Goal: Information Seeking & Learning: Check status

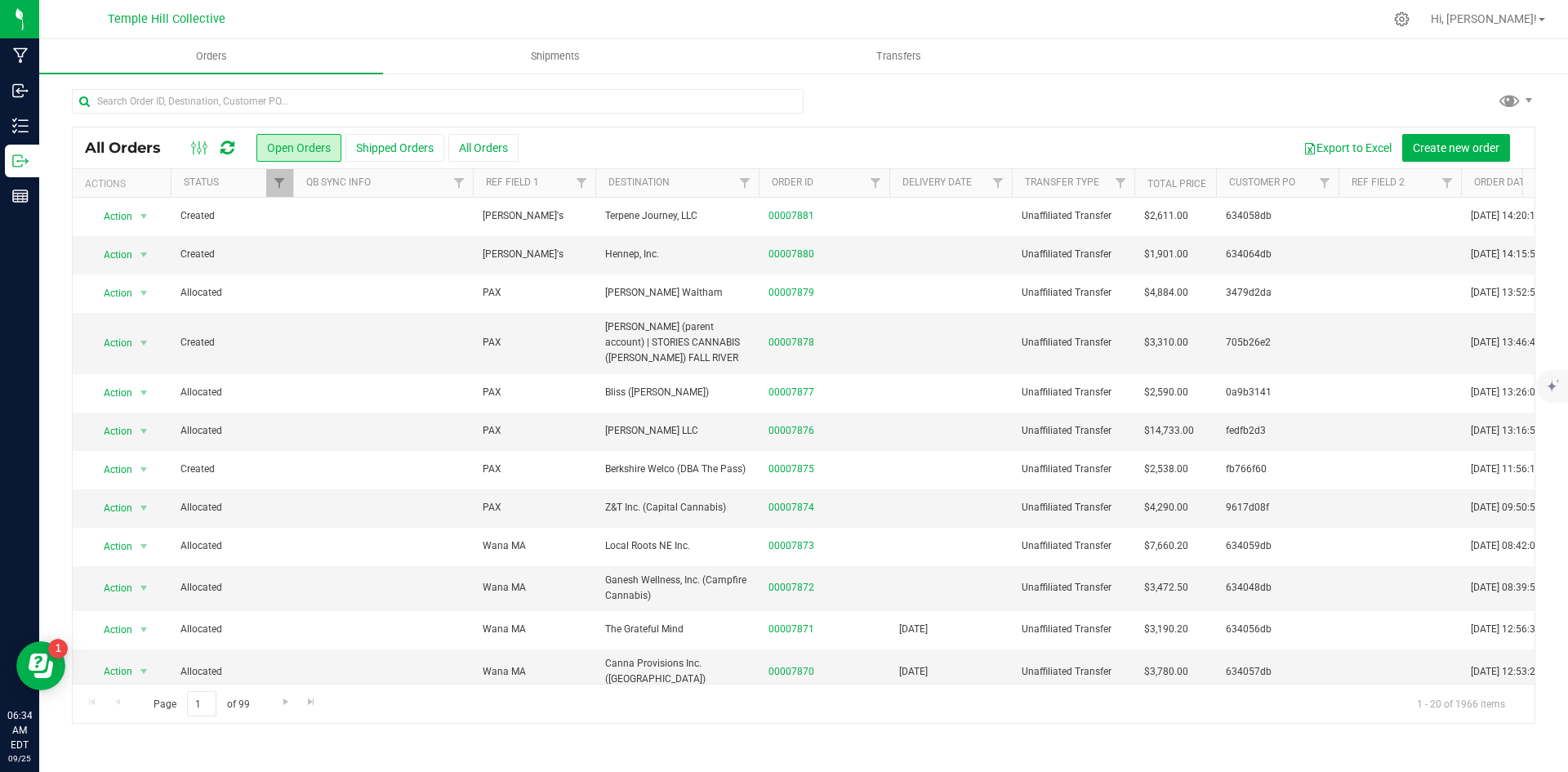
click at [230, 141] on icon at bounding box center [227, 148] width 14 height 16
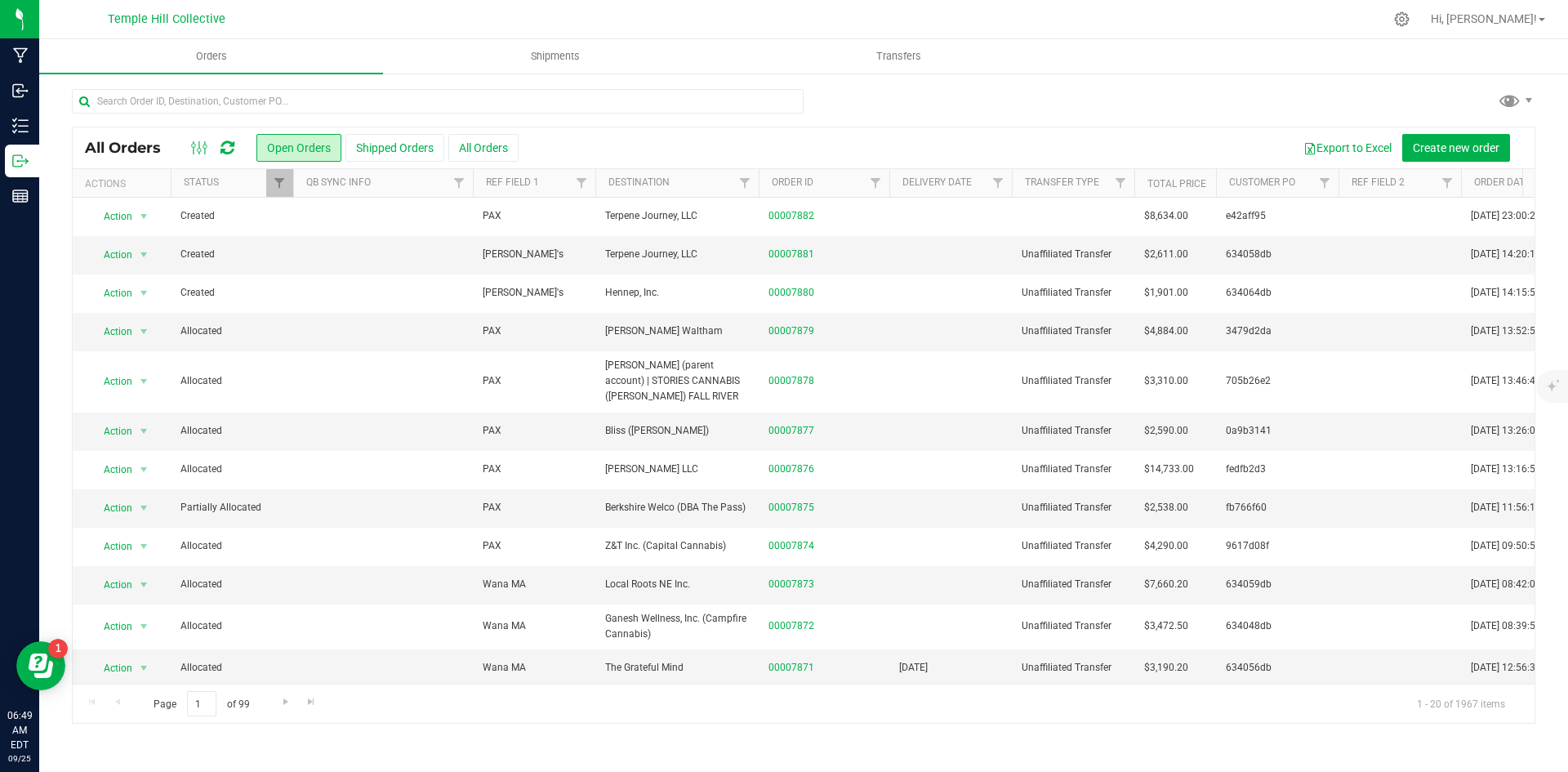
click at [232, 138] on link at bounding box center [227, 148] width 14 height 20
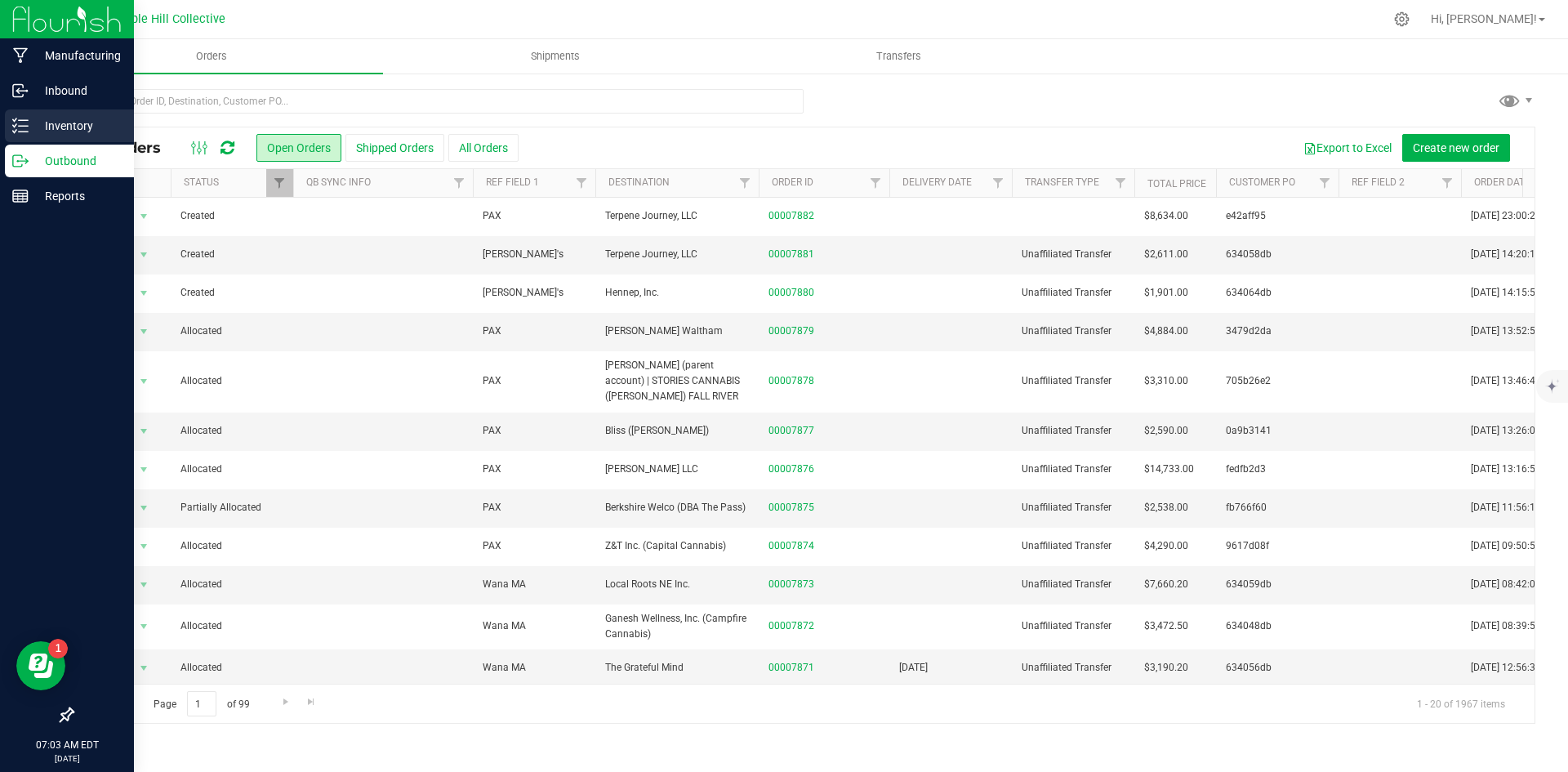
click at [75, 121] on p "Inventory" at bounding box center [78, 126] width 98 height 20
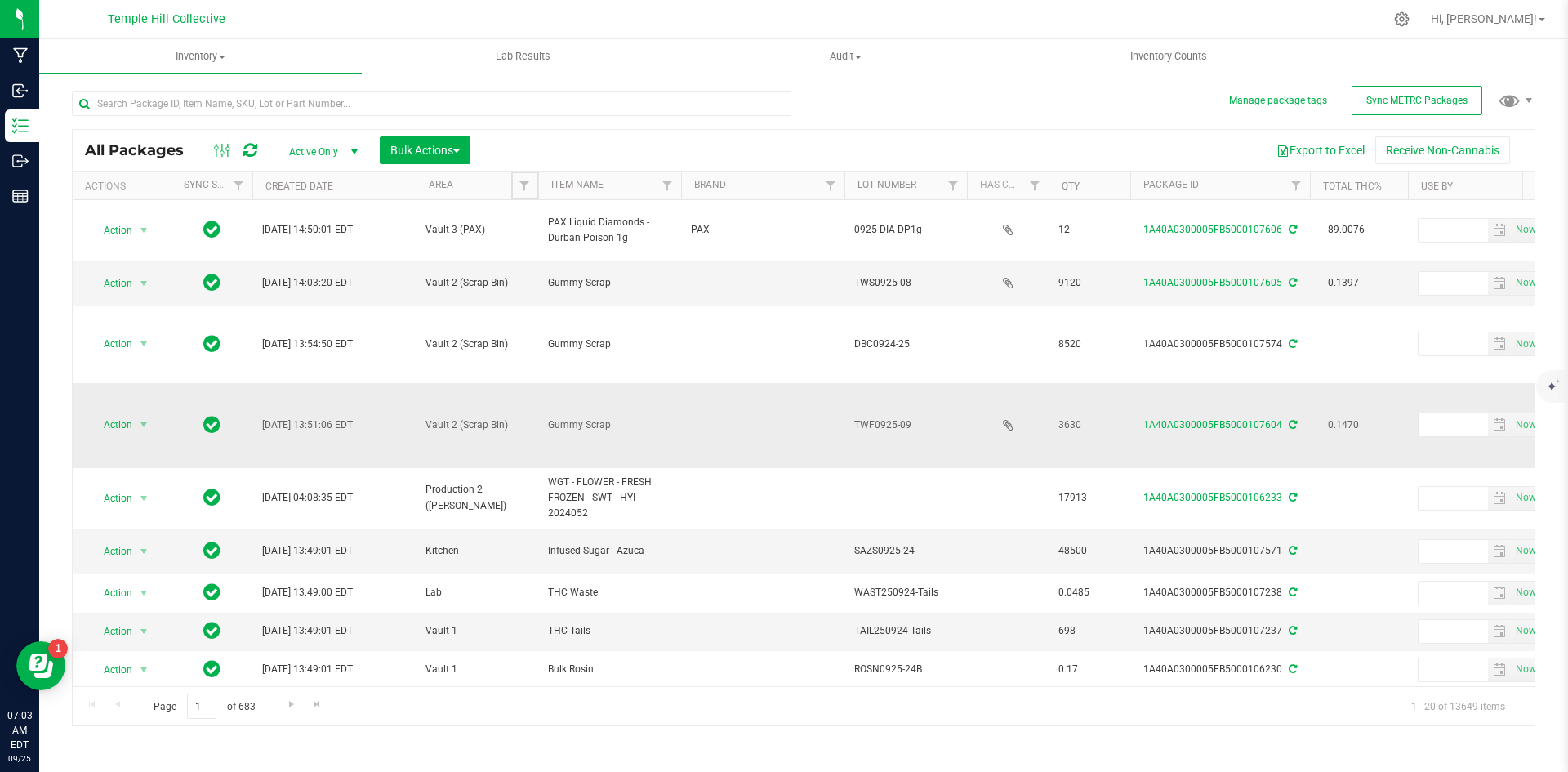
drag, startPoint x: 521, startPoint y: 180, endPoint x: 897, endPoint y: 403, distance: 437.2
click at [522, 180] on span "Filter" at bounding box center [524, 185] width 13 height 13
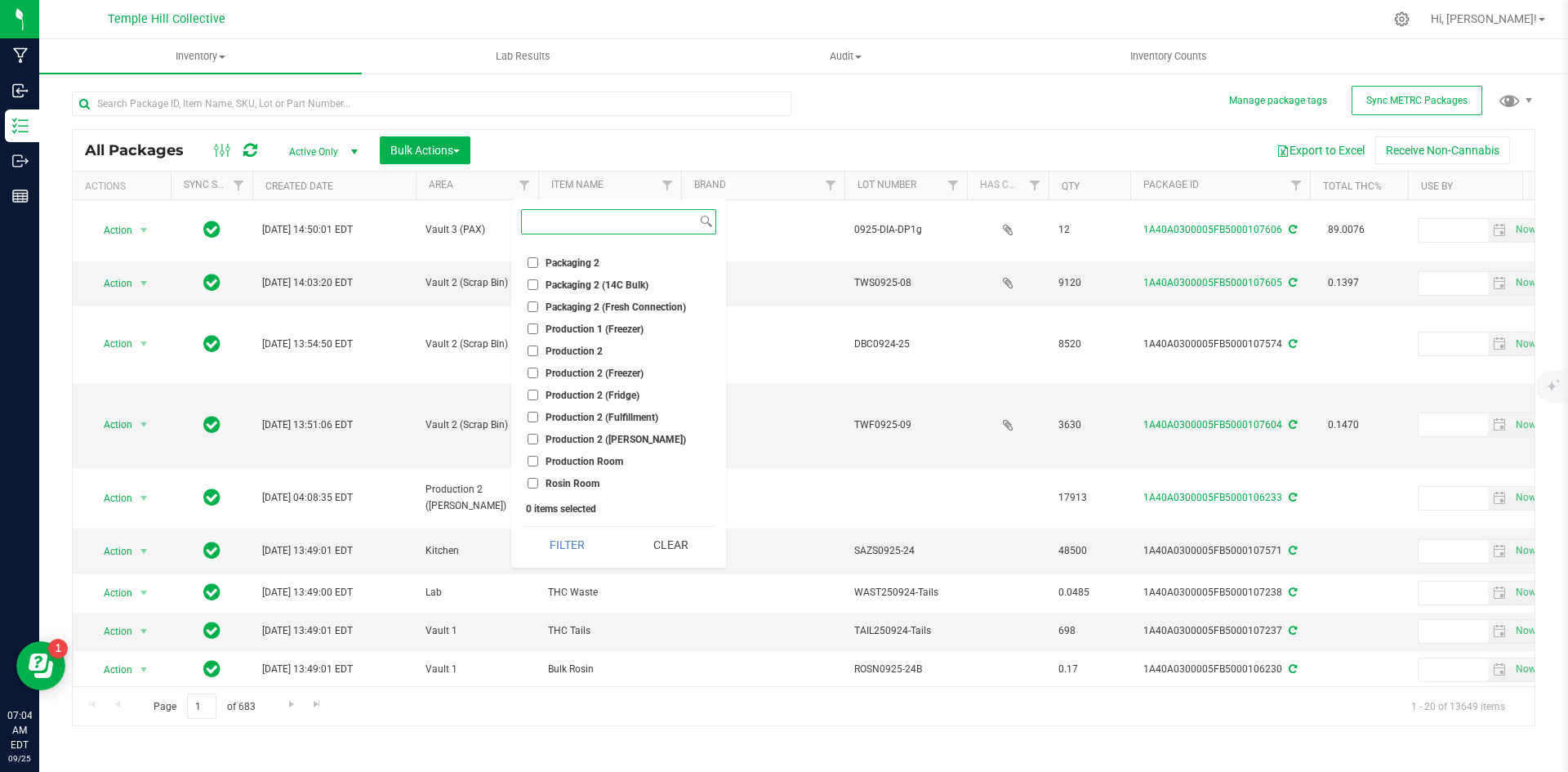
scroll to position [327, 0]
click at [602, 277] on span "Production 2 (Fulfillment)" at bounding box center [602, 282] width 113 height 10
click at [538, 276] on input "Production 2 (Fulfillment)" at bounding box center [532, 281] width 11 height 11
checkbox input "true"
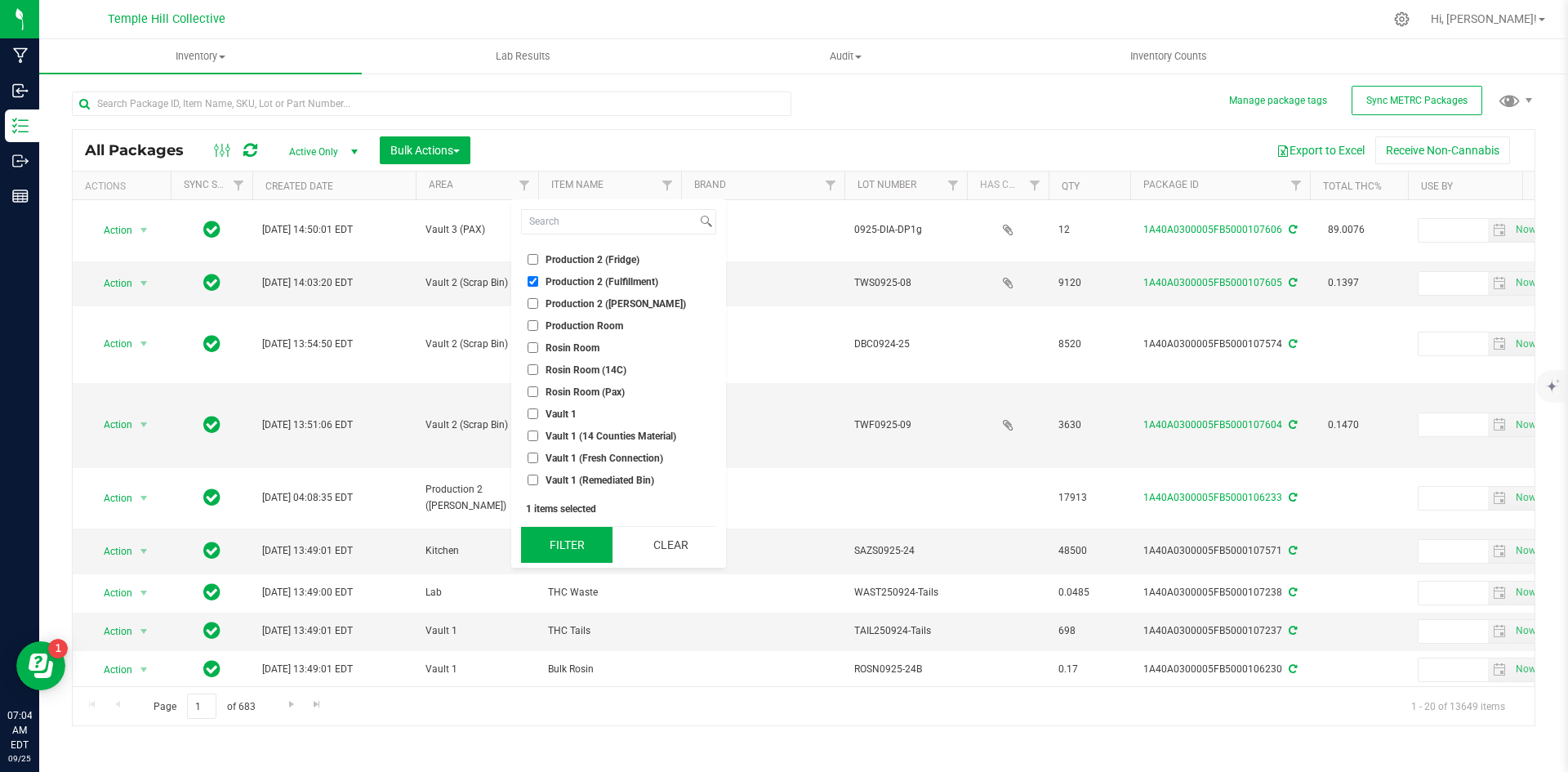
click at [572, 539] on button "Filter" at bounding box center [567, 544] width 92 height 36
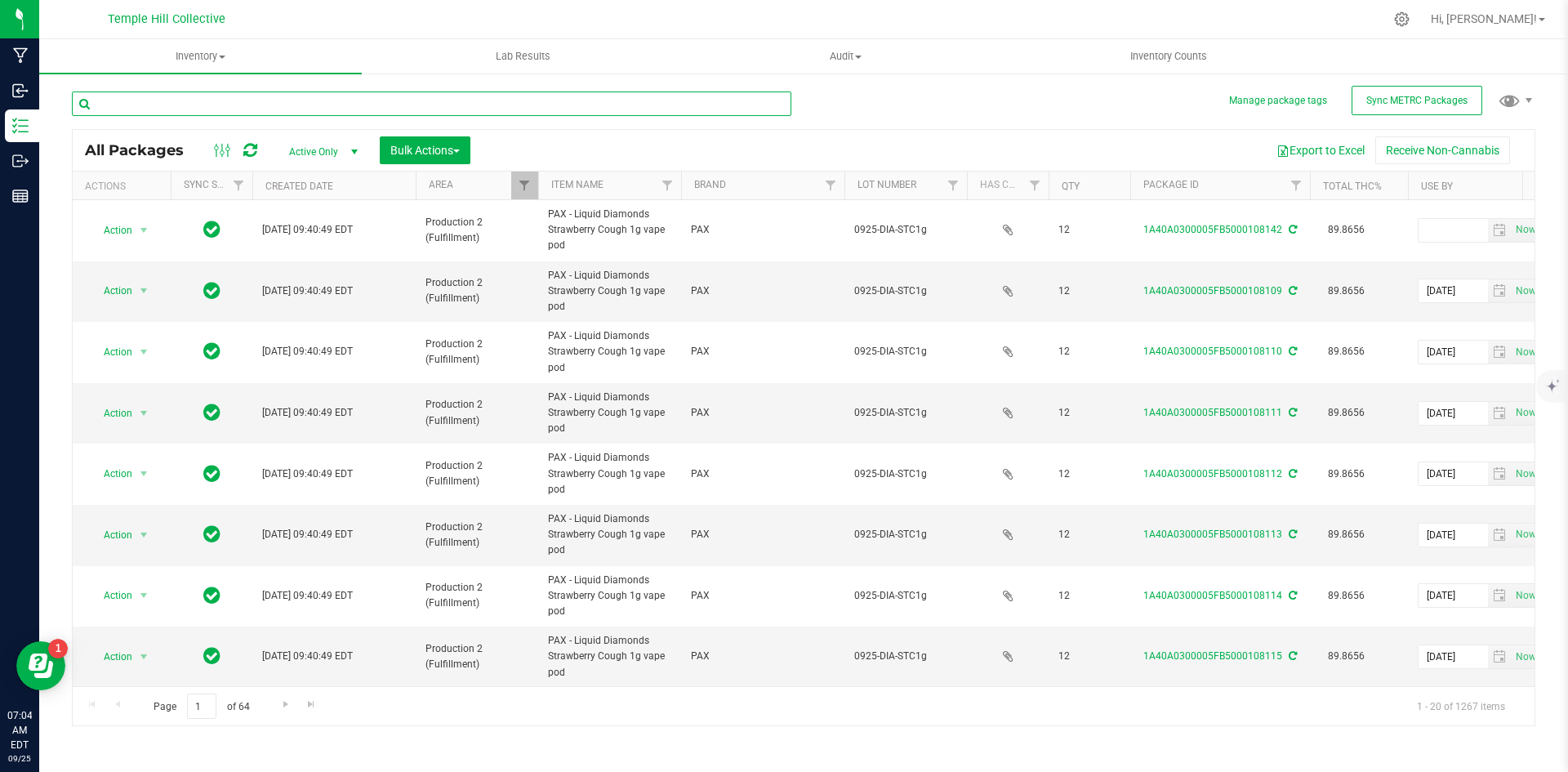
click at [331, 106] on input "text" at bounding box center [432, 104] width 720 height 25
type input "pod"
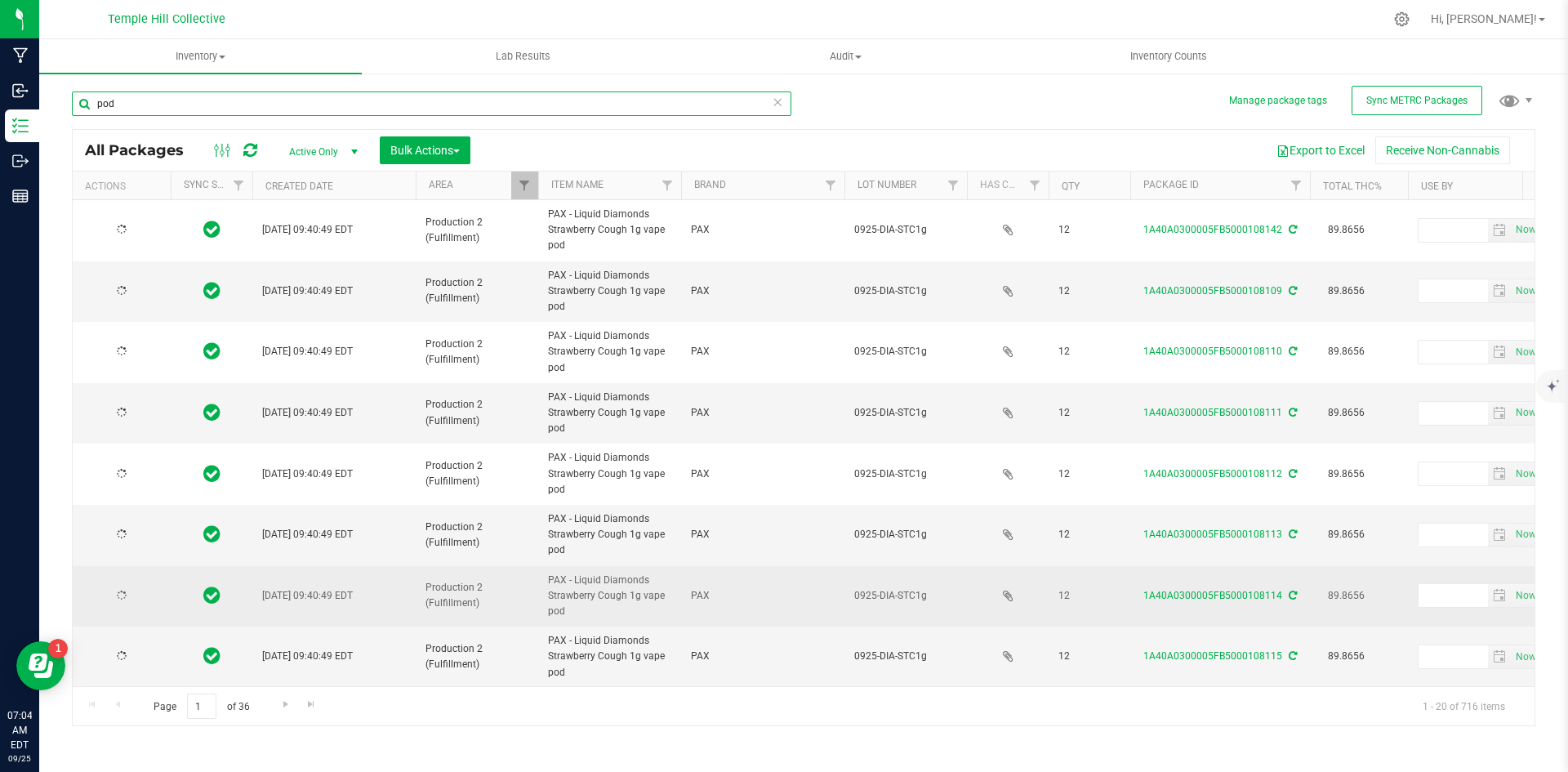
type input "[DATE]"
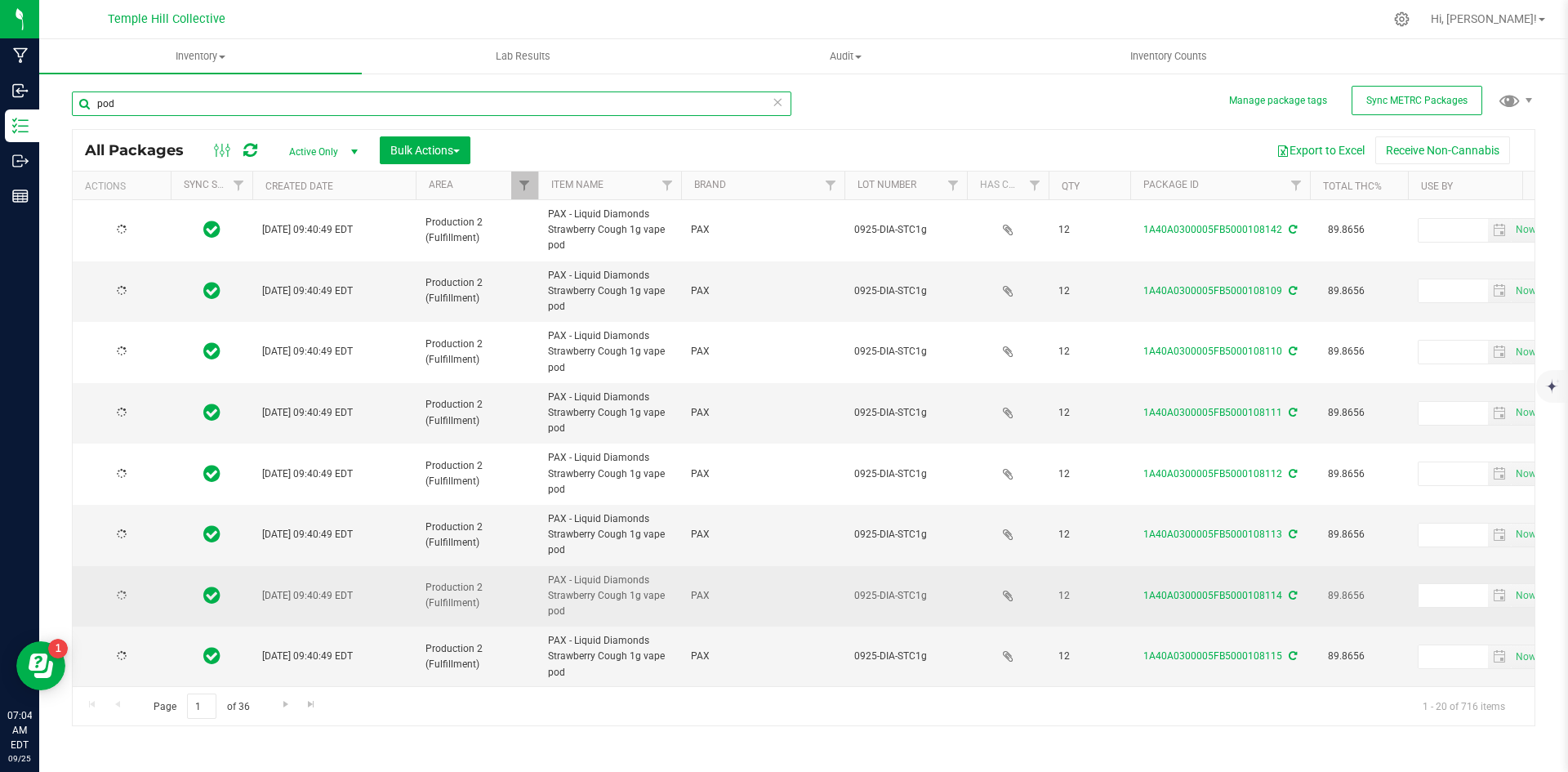
type input "[DATE]"
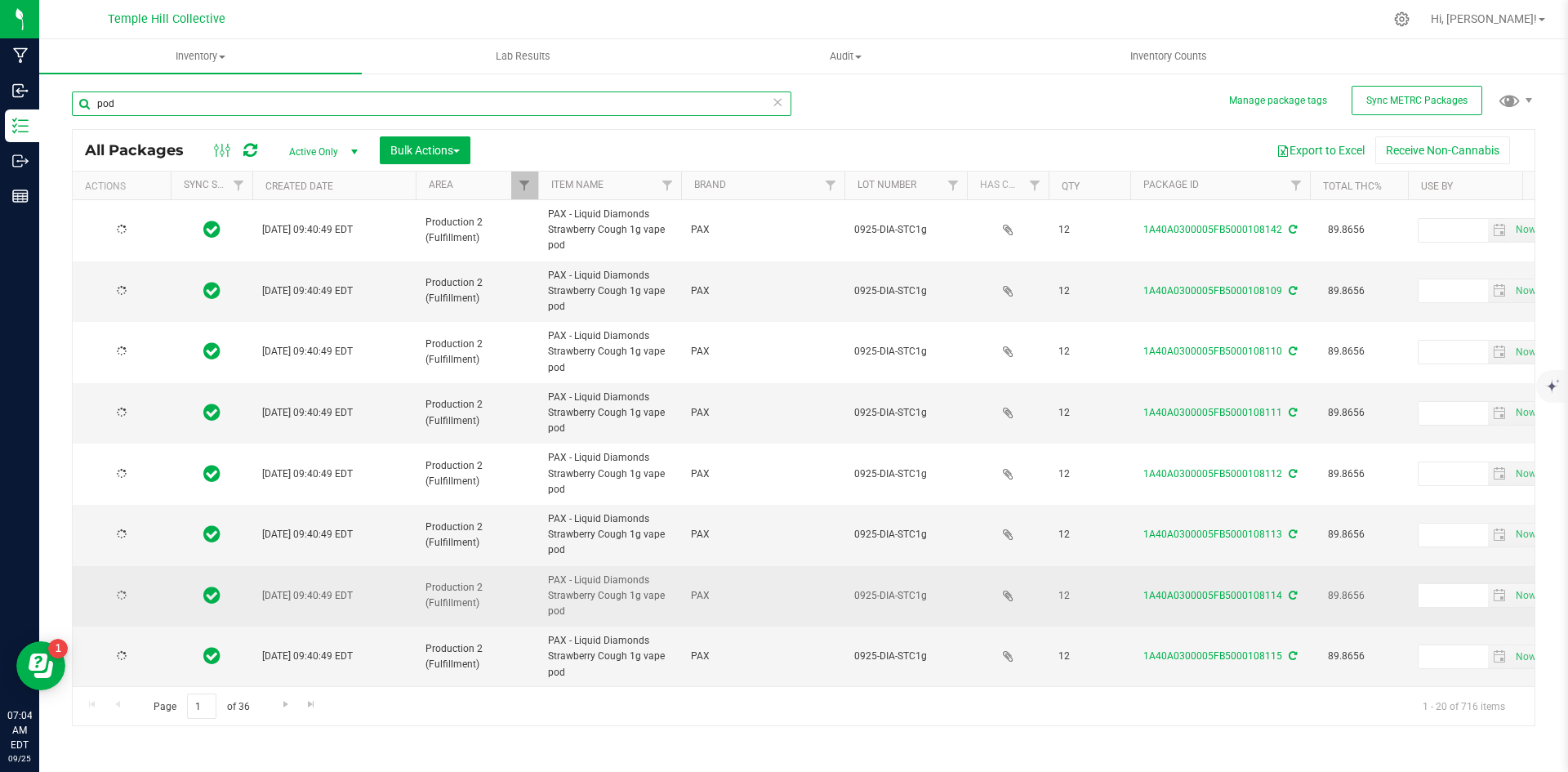
type input "[DATE]"
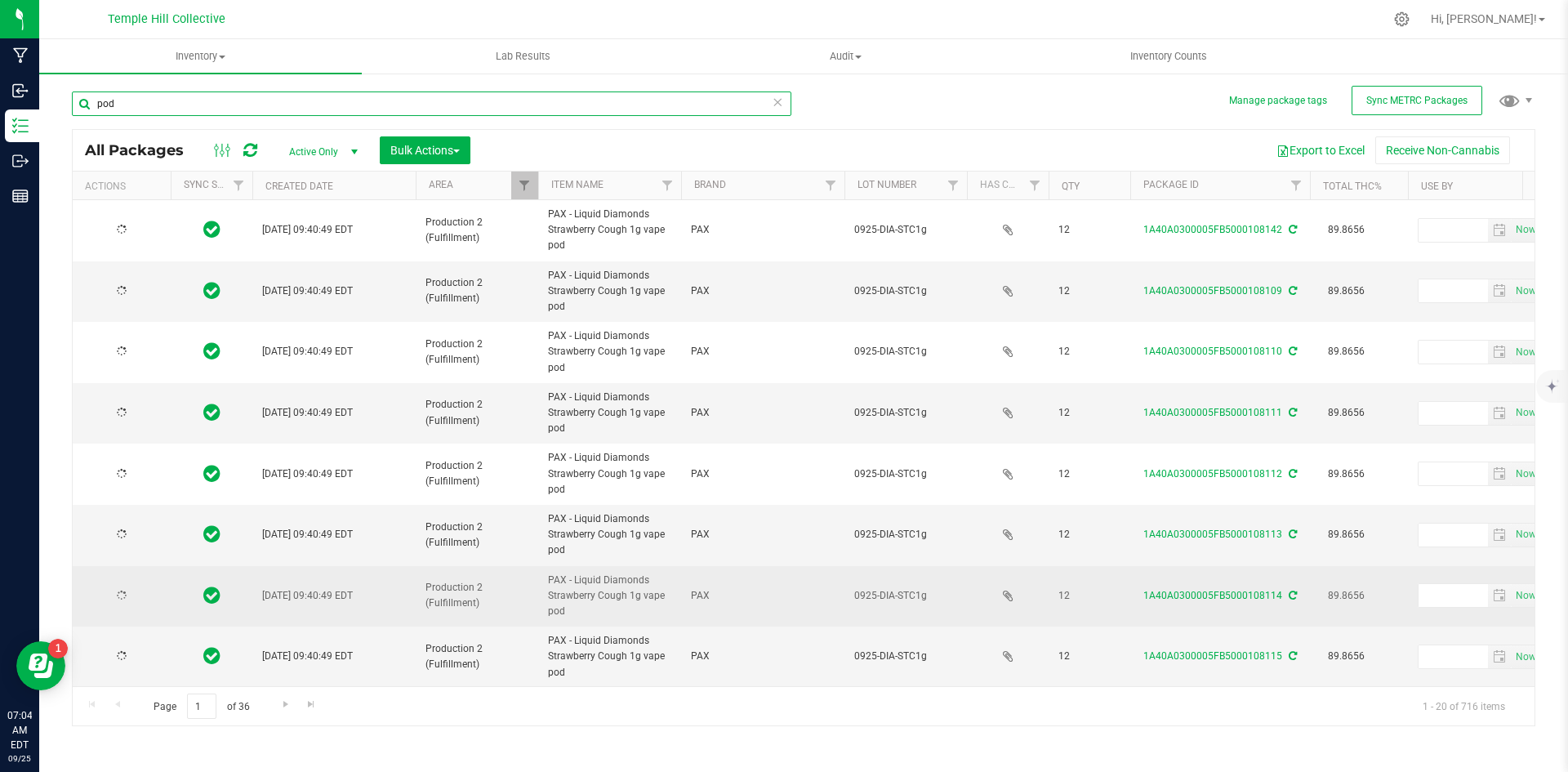
type input "[DATE]"
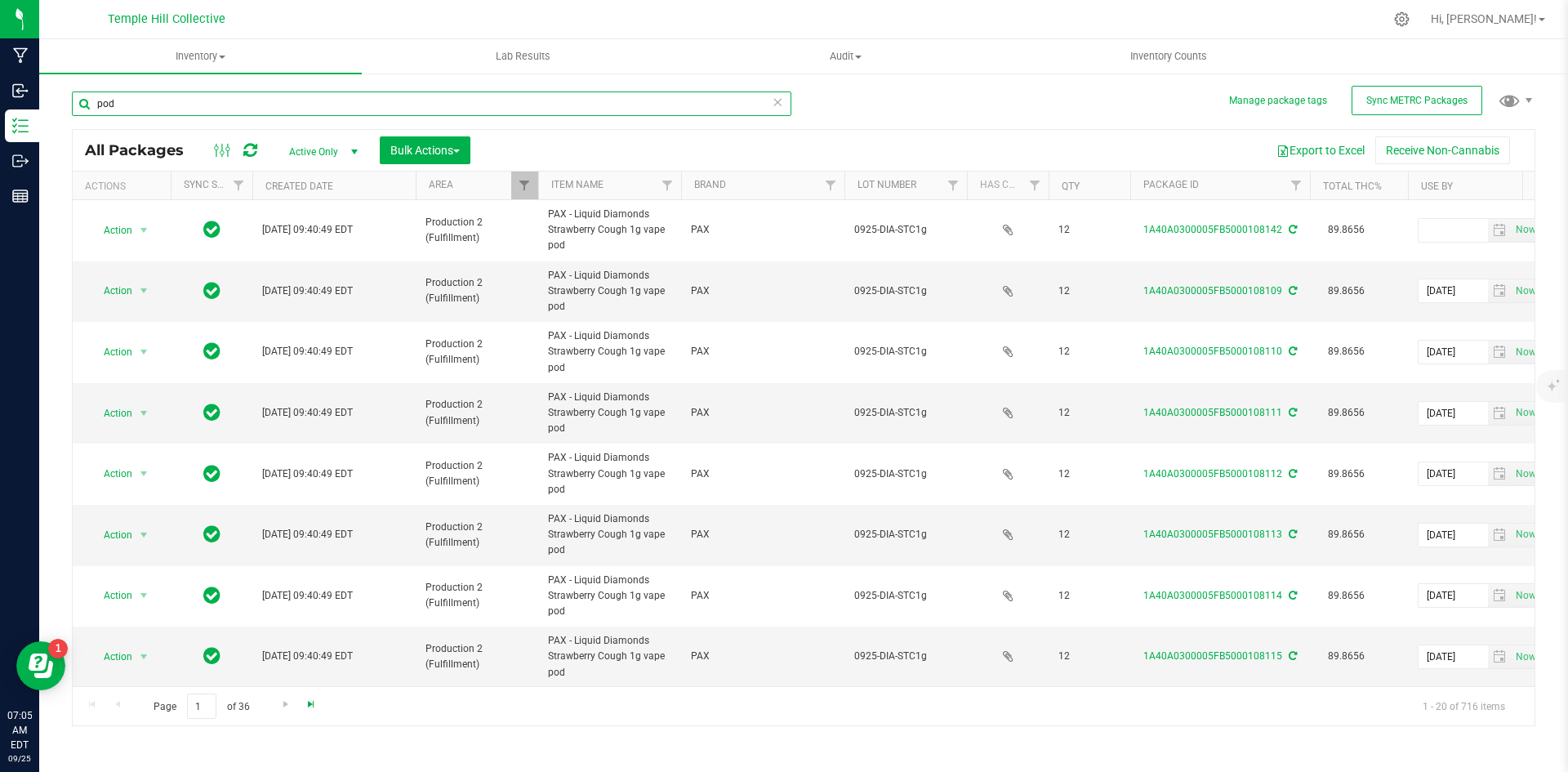
type input "pod"
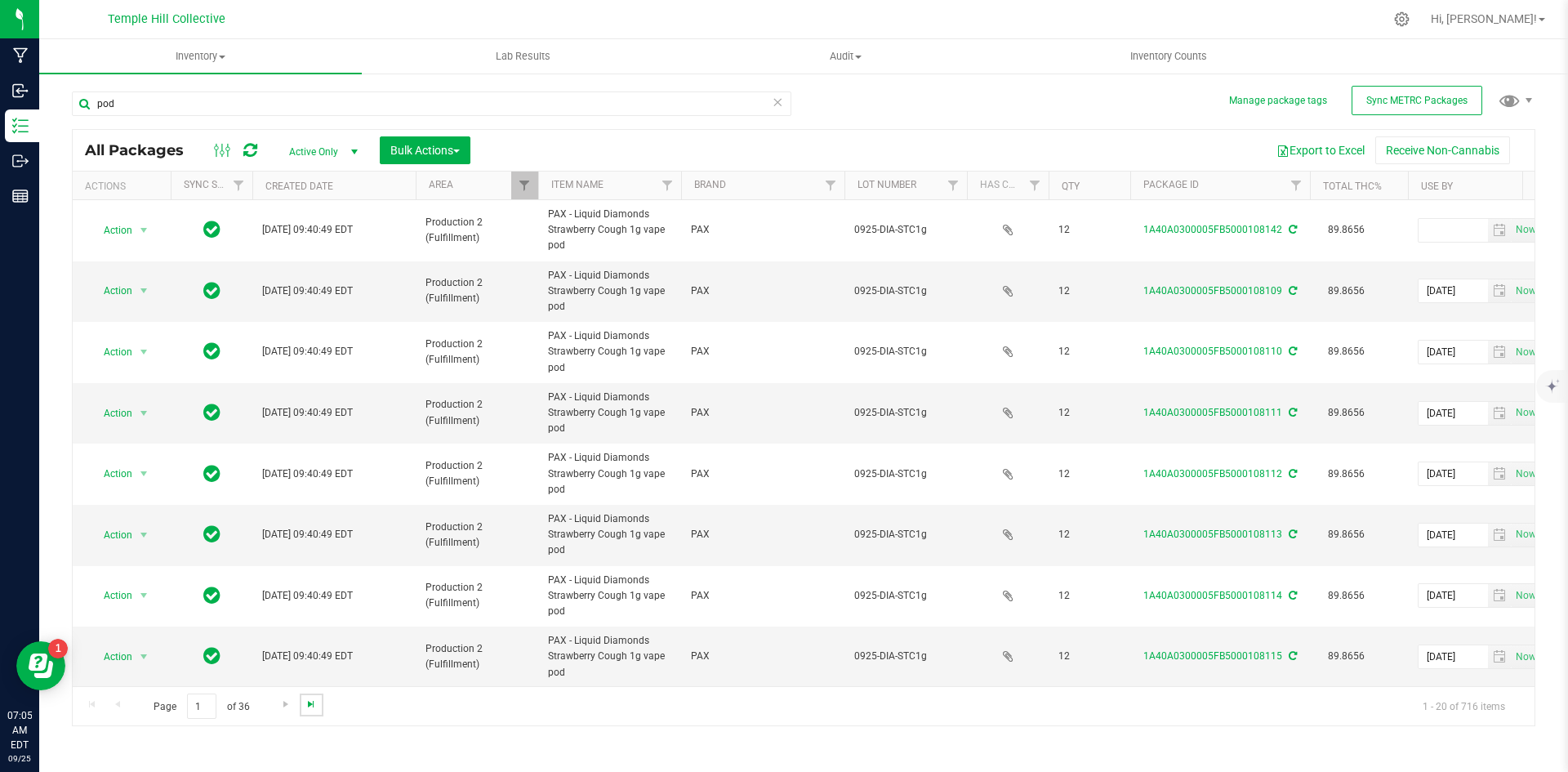
click at [312, 707] on span "Go to the last page" at bounding box center [311, 704] width 13 height 13
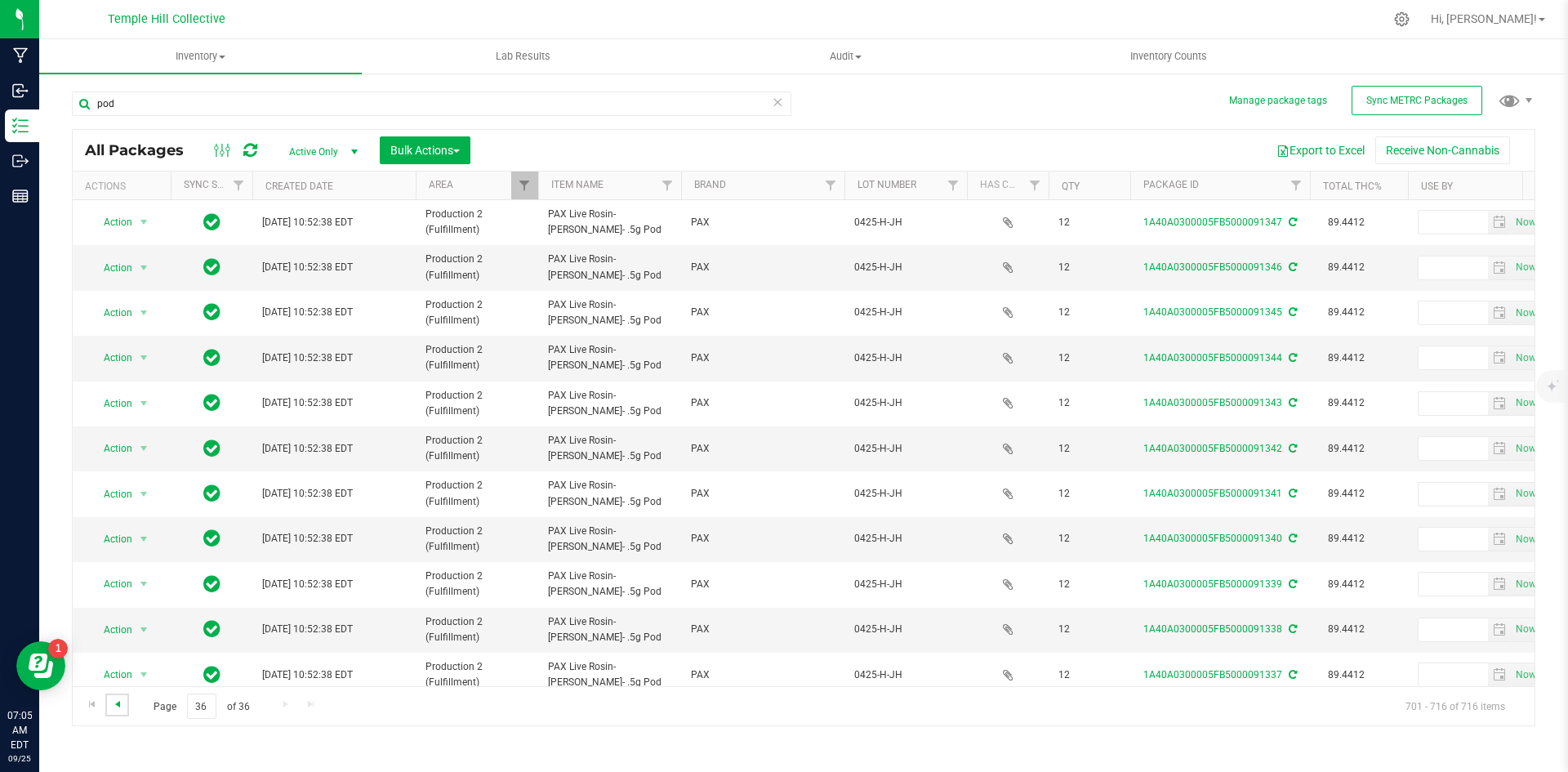
click at [118, 702] on span "Go to the previous page" at bounding box center [118, 704] width 13 height 13
click at [120, 702] on span "Go to the previous page" at bounding box center [118, 704] width 13 height 13
click at [120, 703] on span "Go to the previous page" at bounding box center [118, 704] width 13 height 13
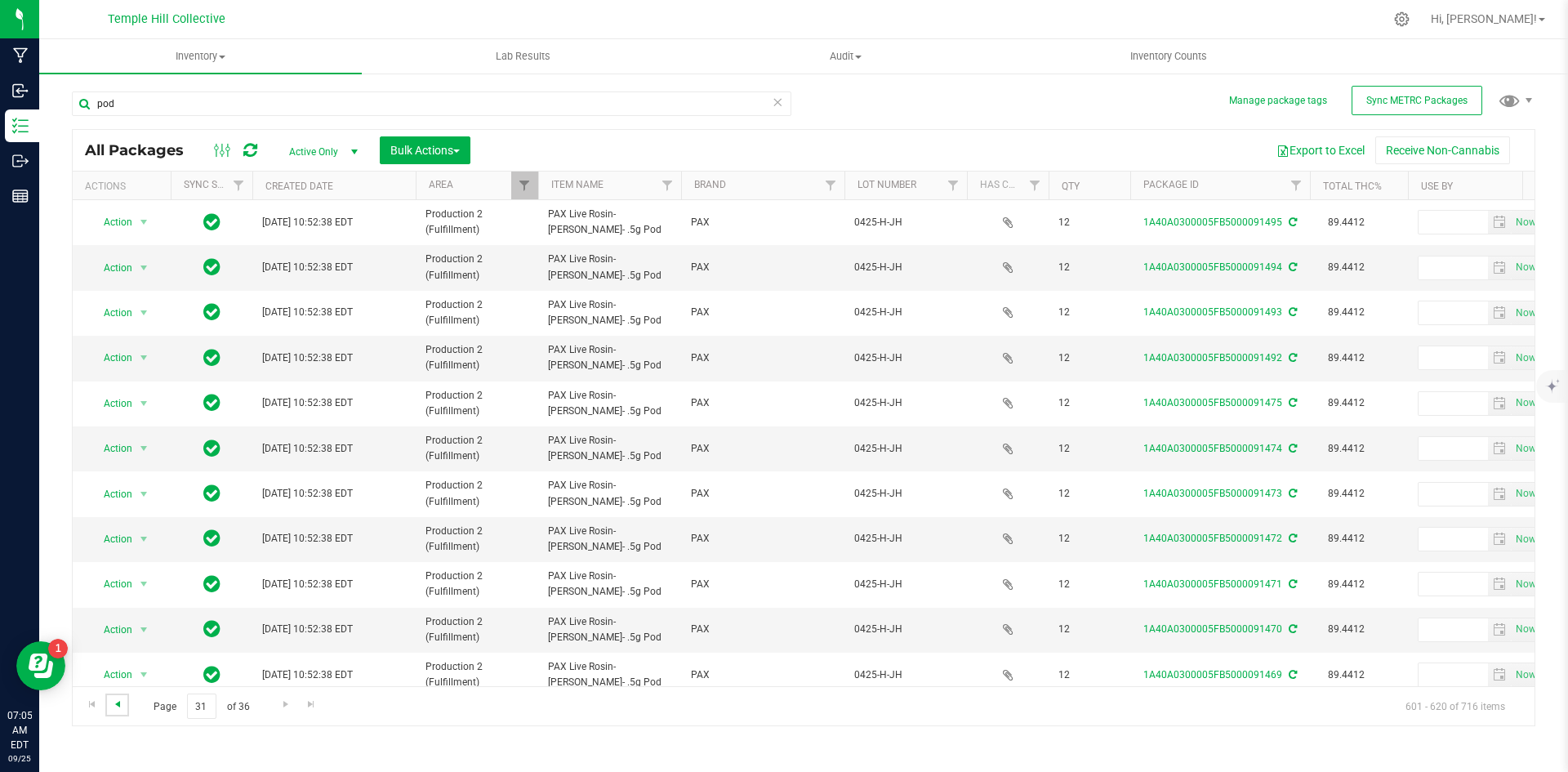
click at [120, 703] on span "Go to the previous page" at bounding box center [118, 704] width 13 height 13
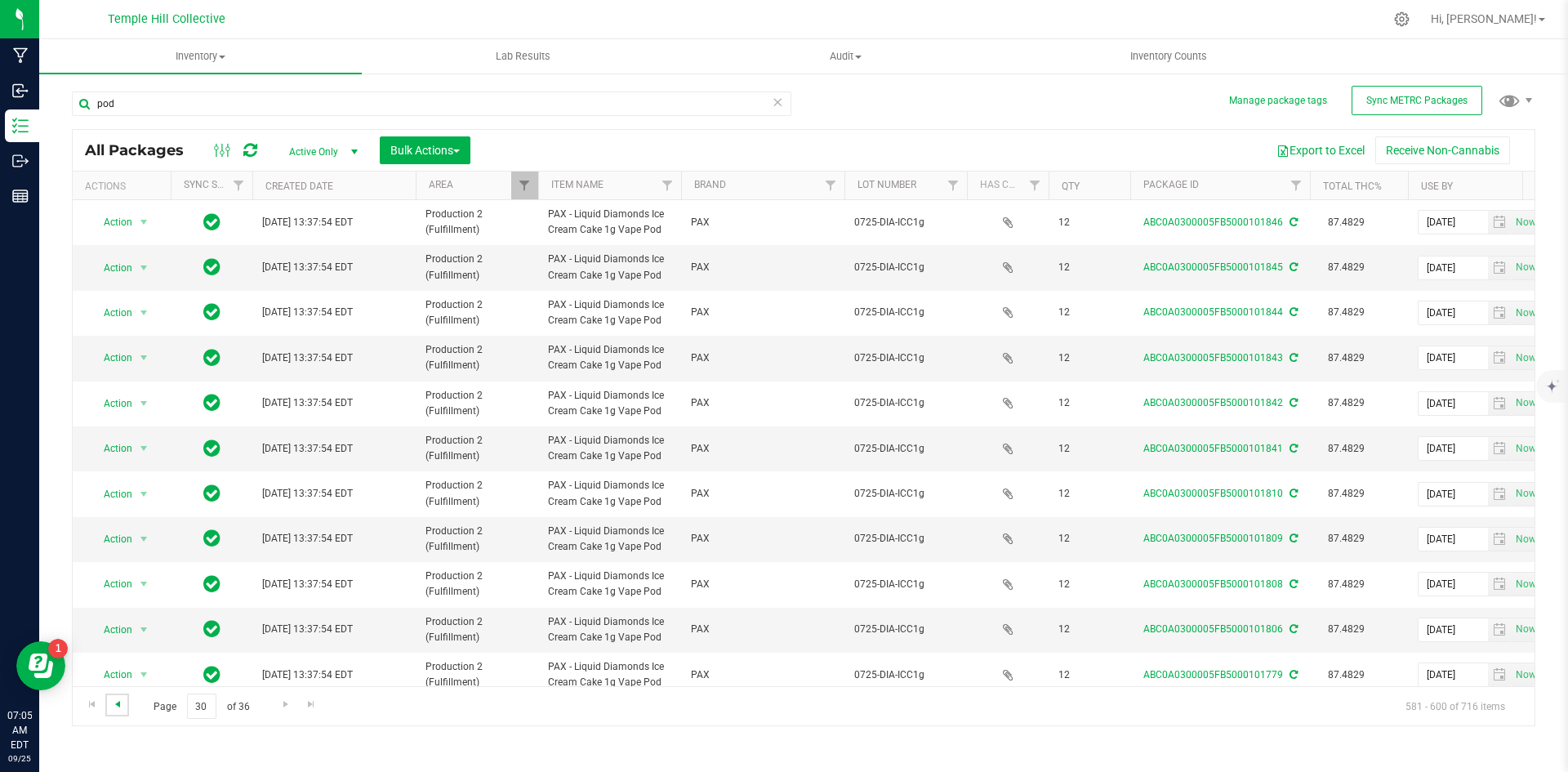
click at [120, 703] on span "Go to the previous page" at bounding box center [118, 704] width 13 height 13
click at [121, 704] on span "Go to the previous page" at bounding box center [118, 704] width 13 height 13
drag, startPoint x: 210, startPoint y: 706, endPoint x: 221, endPoint y: 704, distance: 11.2
click at [210, 706] on input "28" at bounding box center [201, 706] width 29 height 25
type input "25"
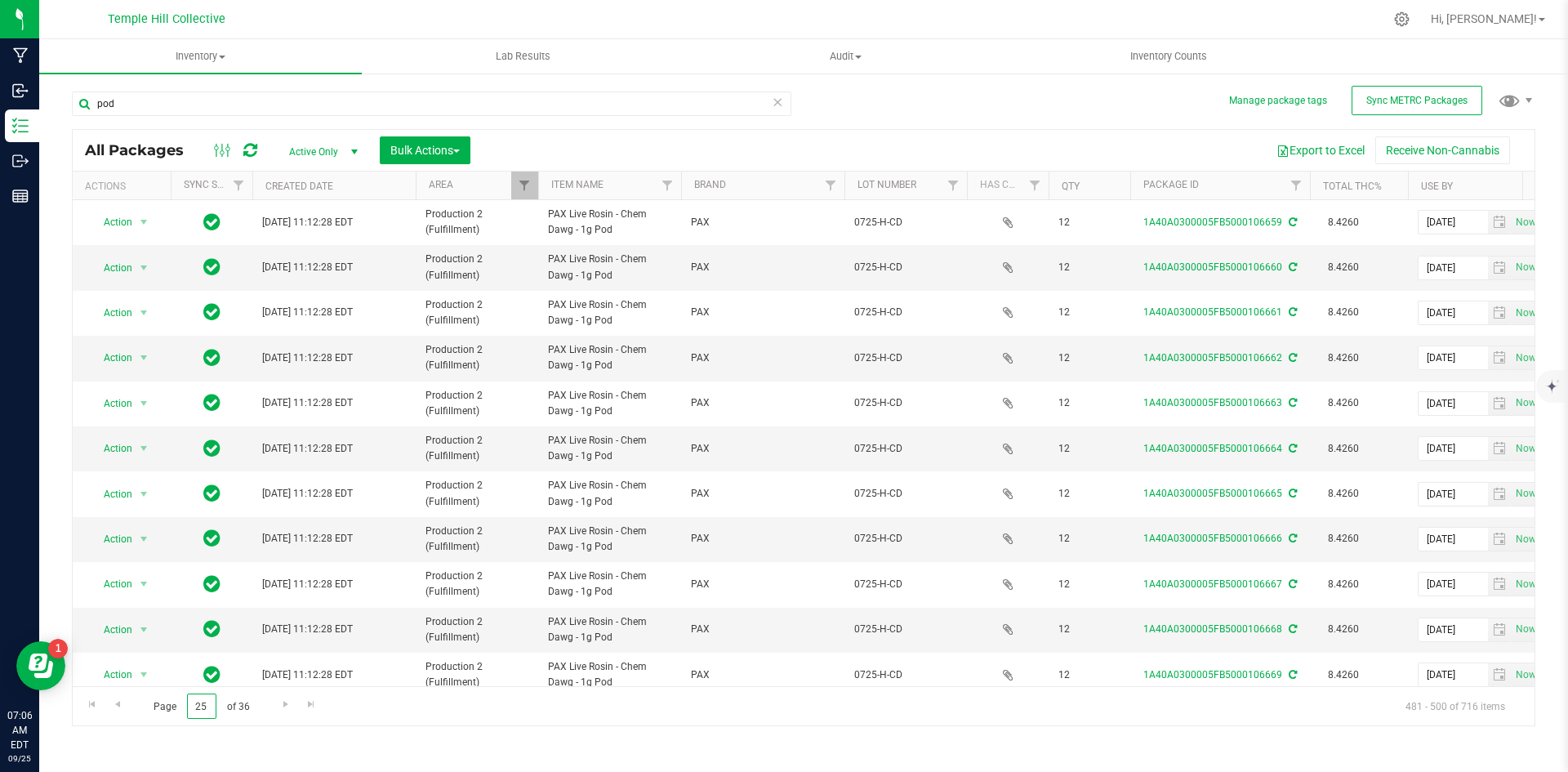
click at [202, 703] on input "25" at bounding box center [201, 706] width 29 height 25
type input "20"
click at [205, 702] on input "20" at bounding box center [201, 706] width 29 height 25
type input "2"
type input "15"
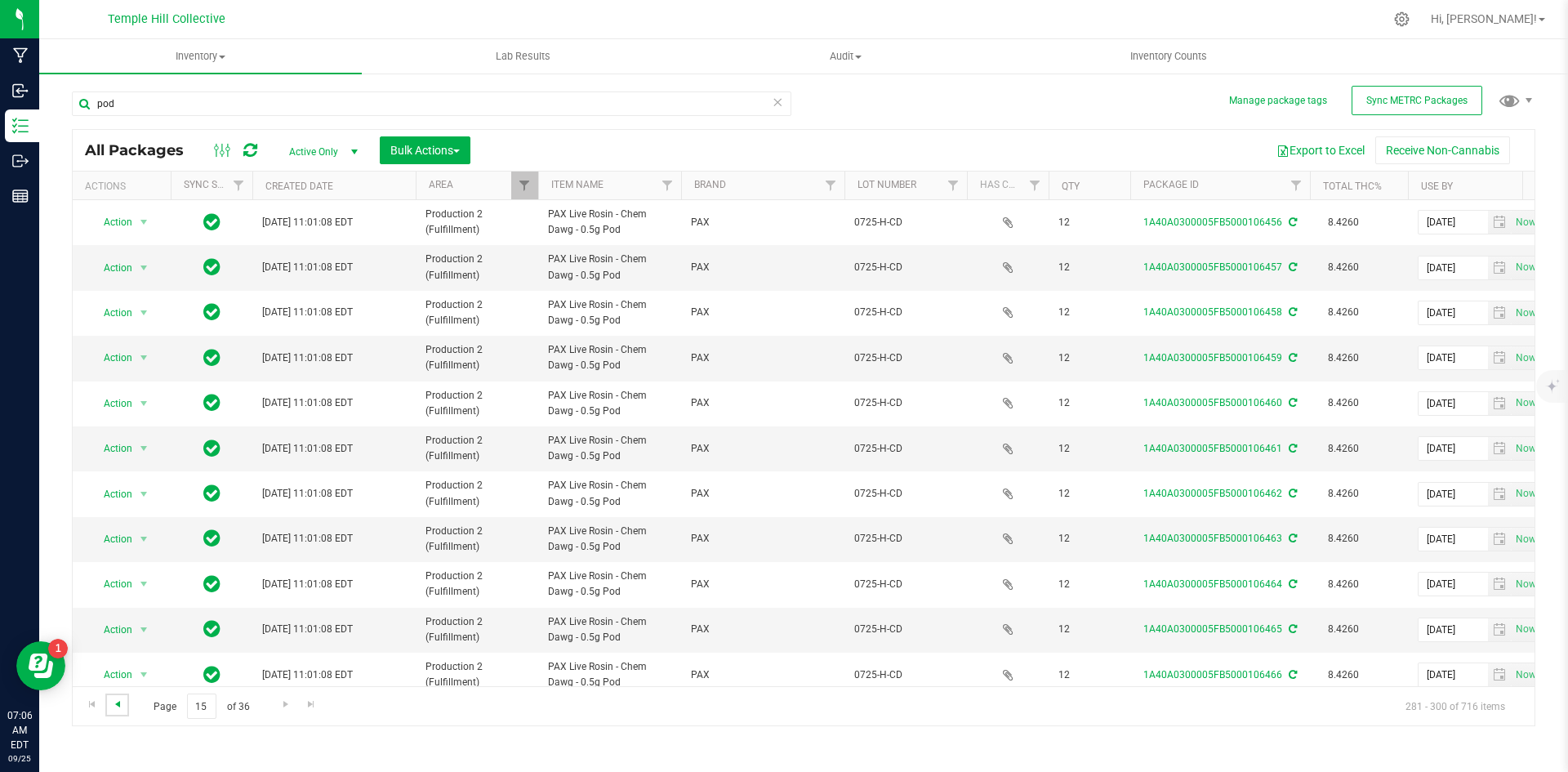
click at [122, 702] on span "Go to the previous page" at bounding box center [118, 704] width 13 height 13
click at [110, 708] on link "Go to the previous page" at bounding box center [117, 704] width 24 height 22
click at [111, 707] on span "Go to the previous page" at bounding box center [118, 704] width 13 height 13
click at [118, 707] on span "Go to the previous page" at bounding box center [118, 704] width 13 height 13
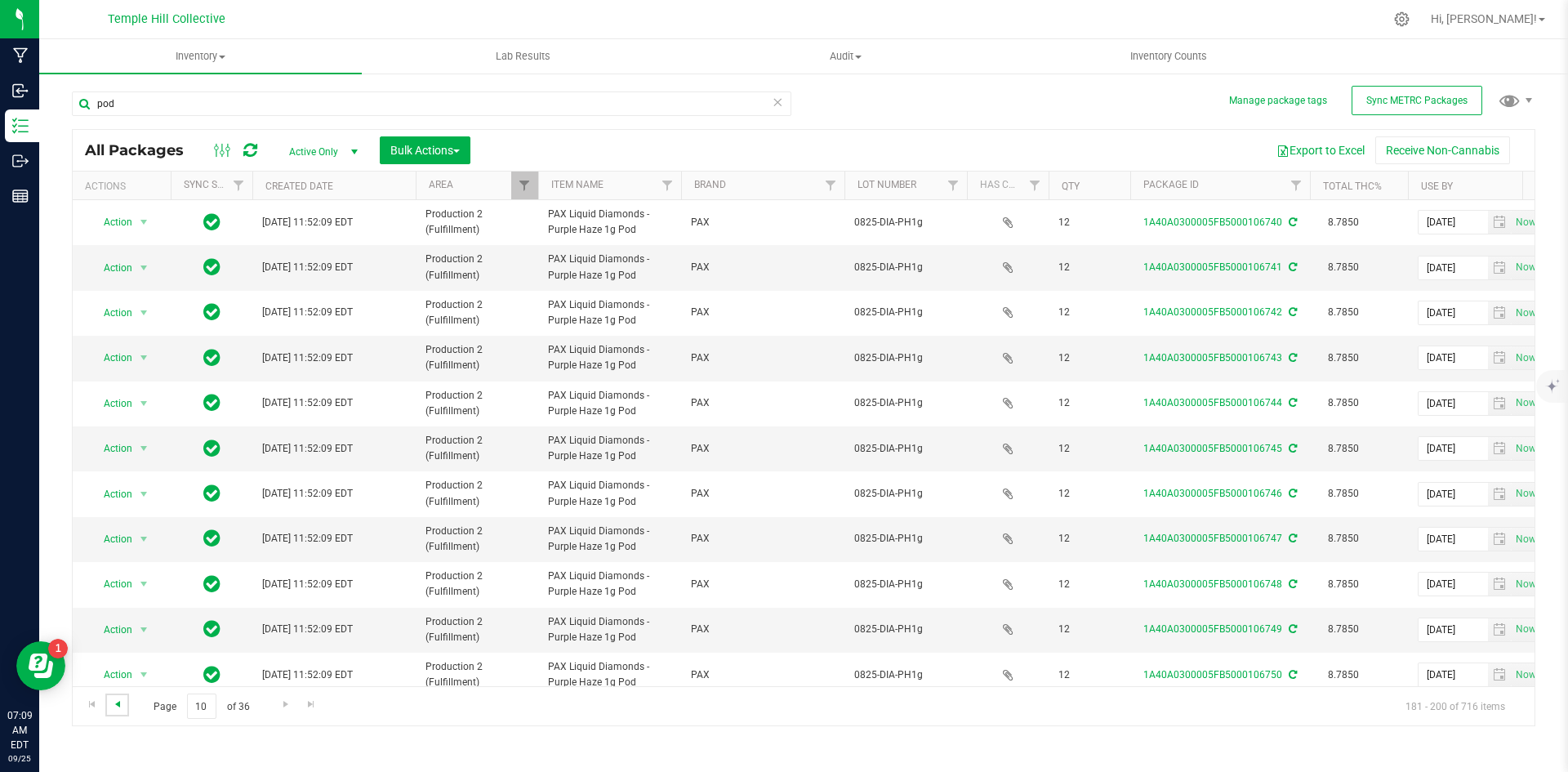
click at [116, 707] on span "Go to the previous page" at bounding box center [118, 704] width 13 height 13
click at [117, 703] on span "Go to the previous page" at bounding box center [118, 704] width 13 height 13
click at [123, 698] on span "Go to the previous page" at bounding box center [118, 704] width 13 height 13
click at [118, 705] on span "Go to the previous page" at bounding box center [118, 704] width 13 height 13
click at [119, 704] on span "Go to the previous page" at bounding box center [118, 704] width 13 height 13
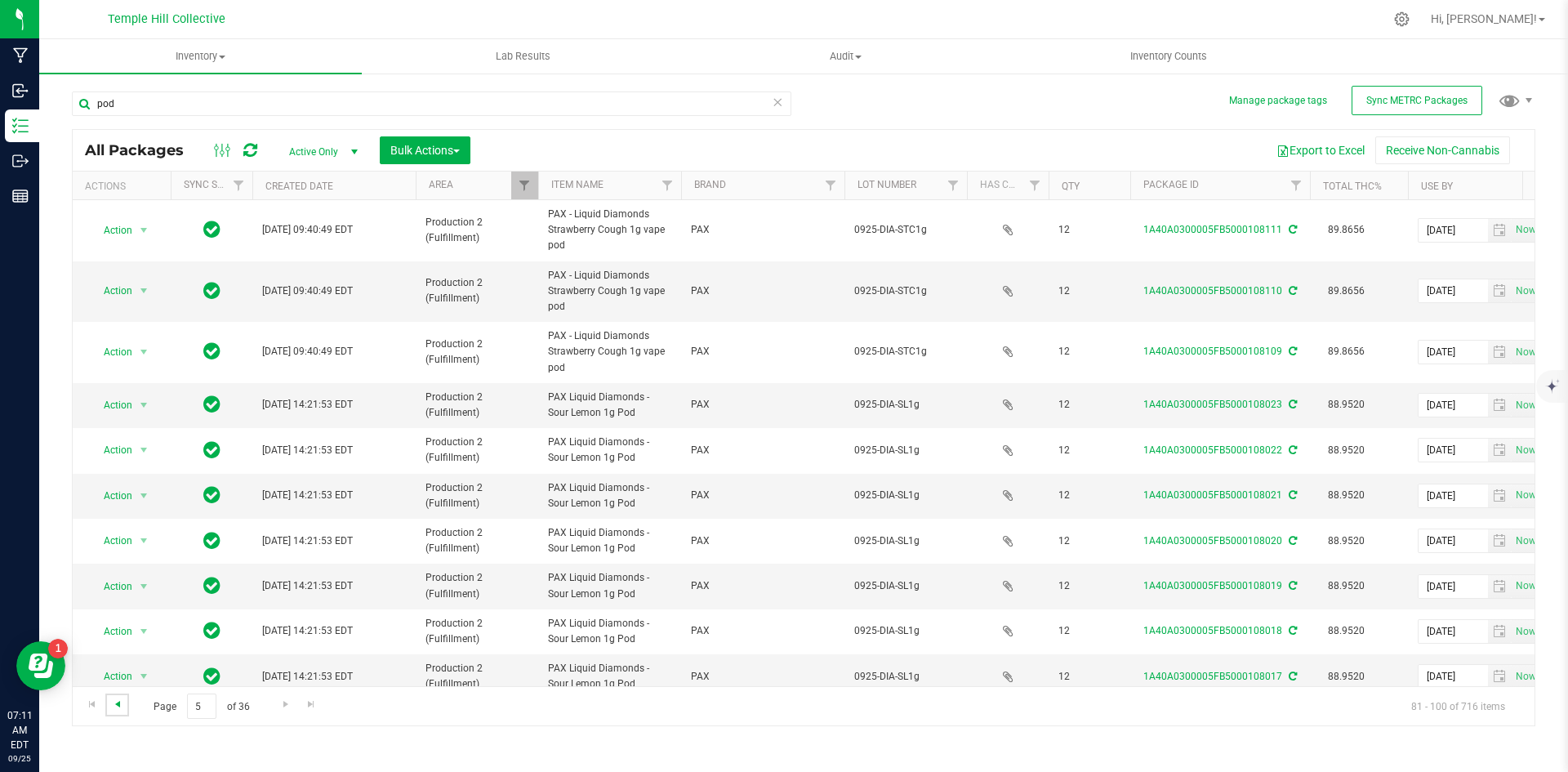
click at [118, 699] on span "Go to the previous page" at bounding box center [118, 704] width 13 height 13
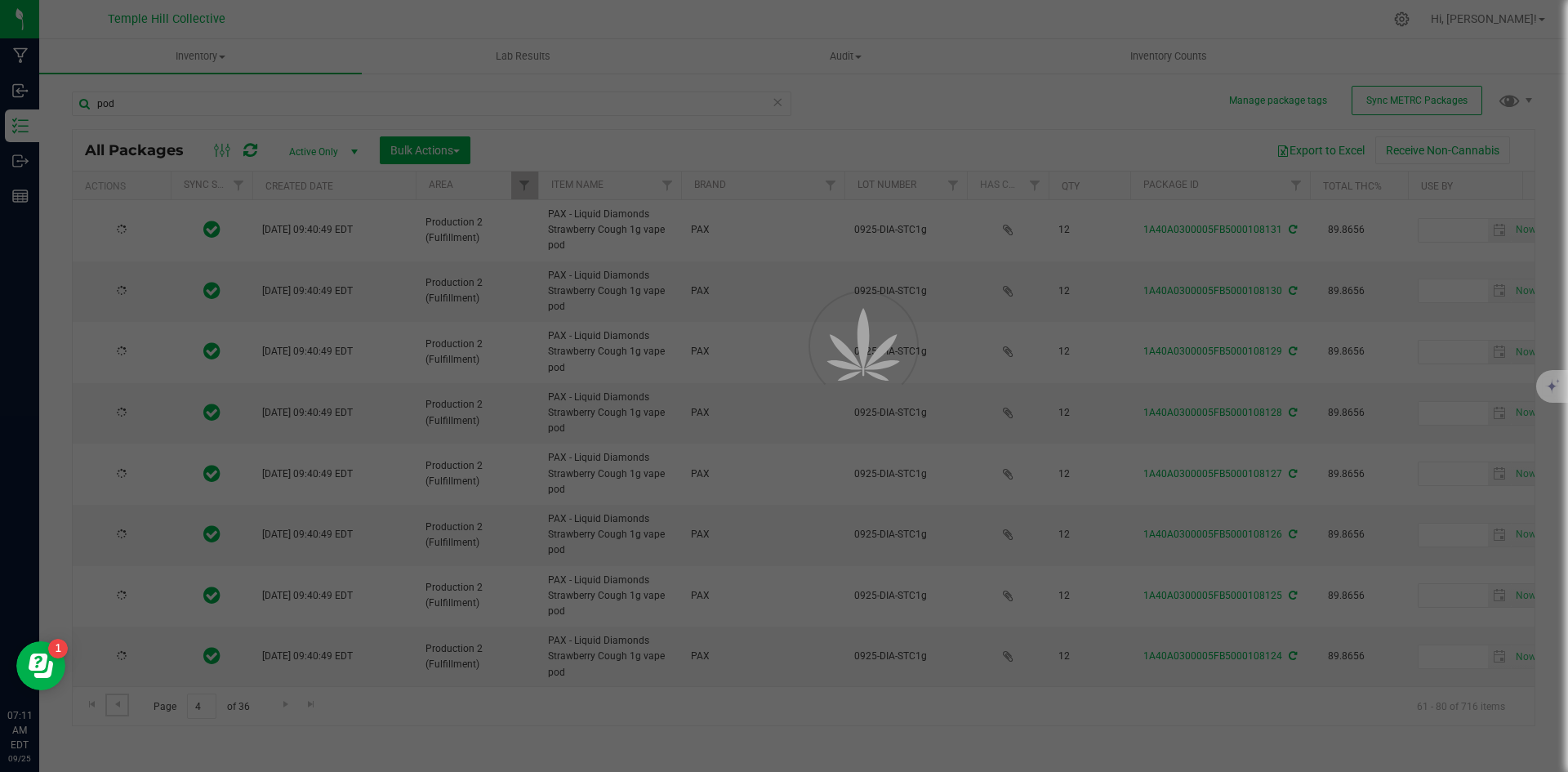
type input "[DATE]"
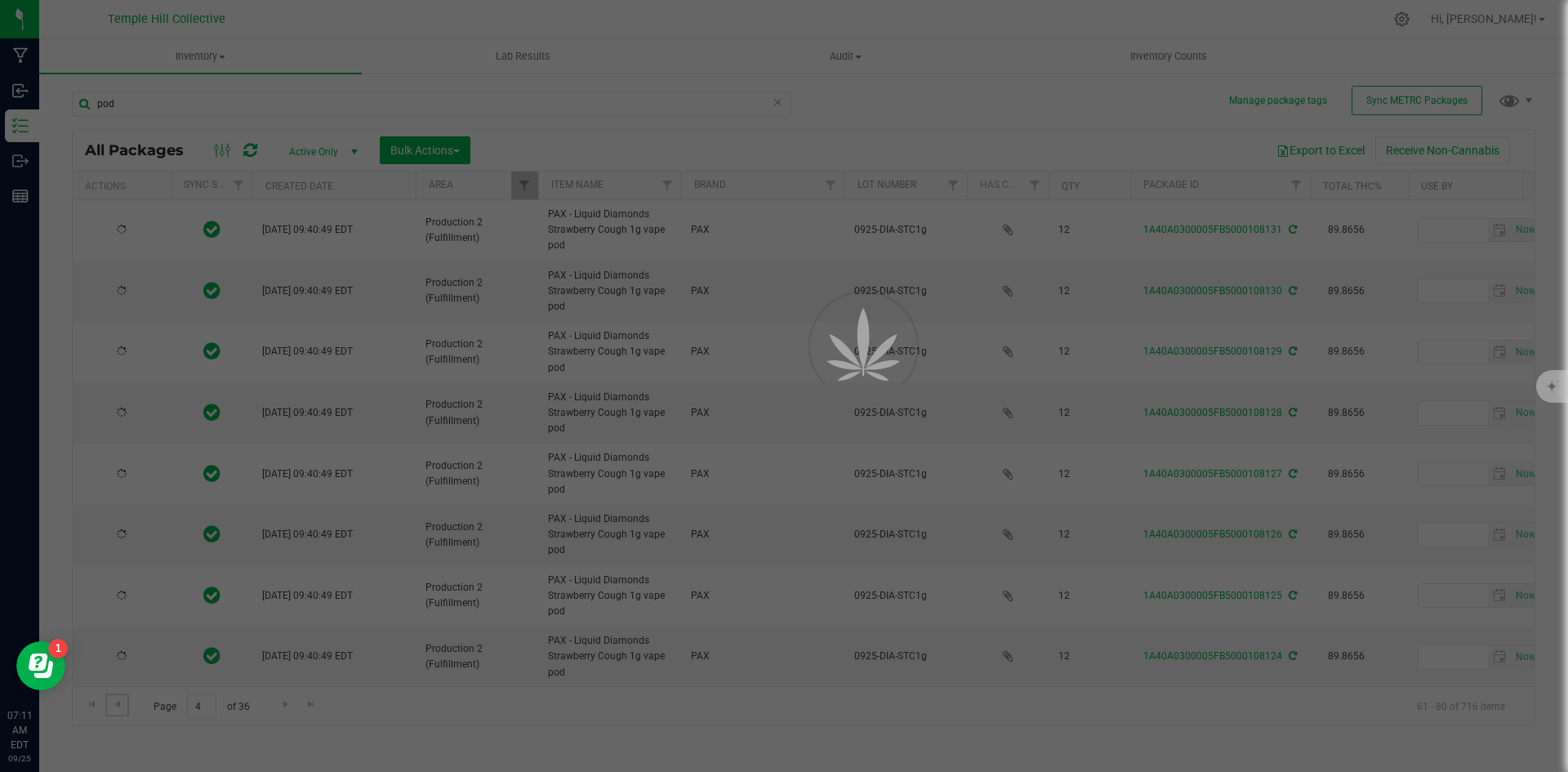
type input "[DATE]"
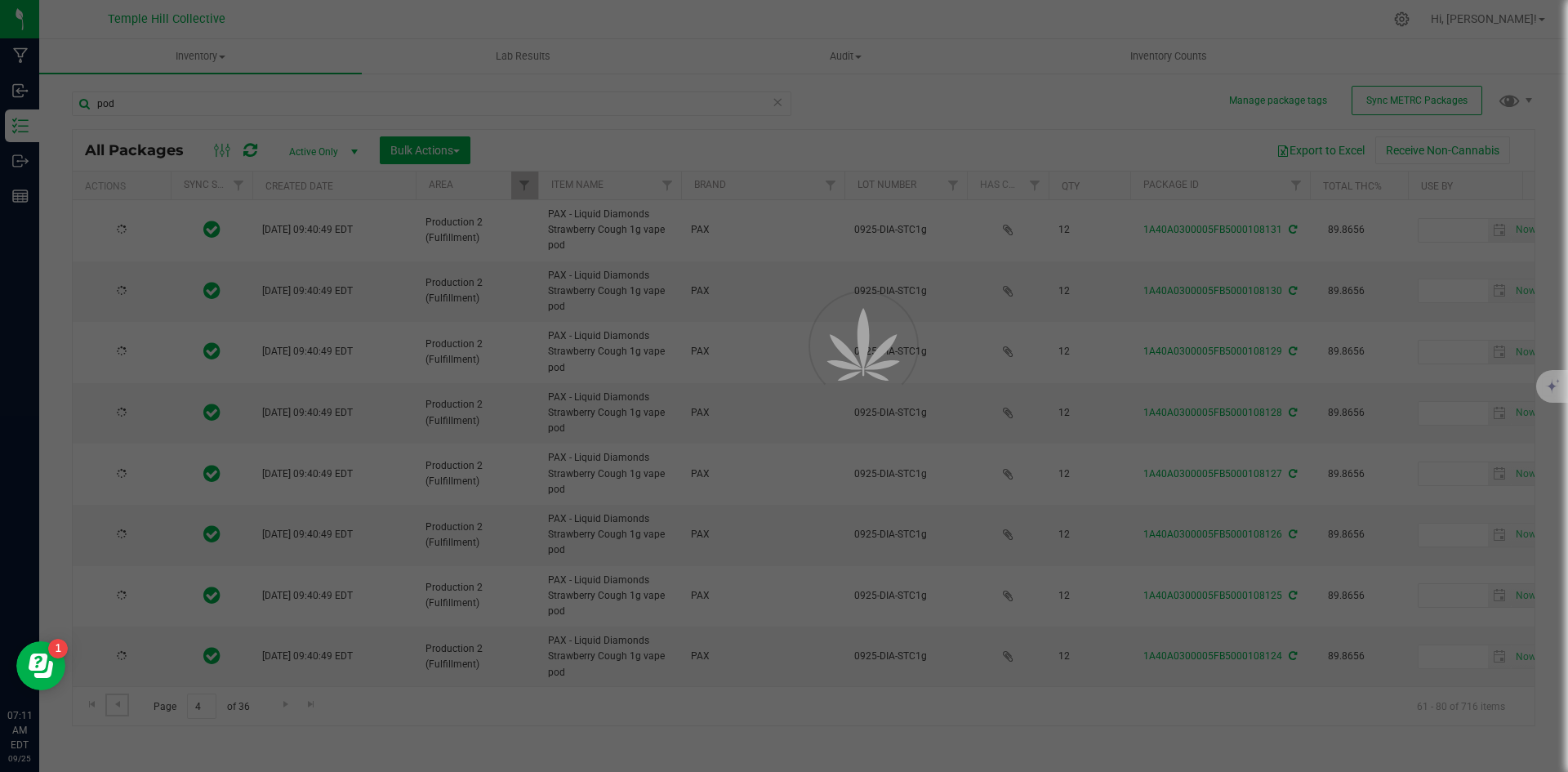
type input "[DATE]"
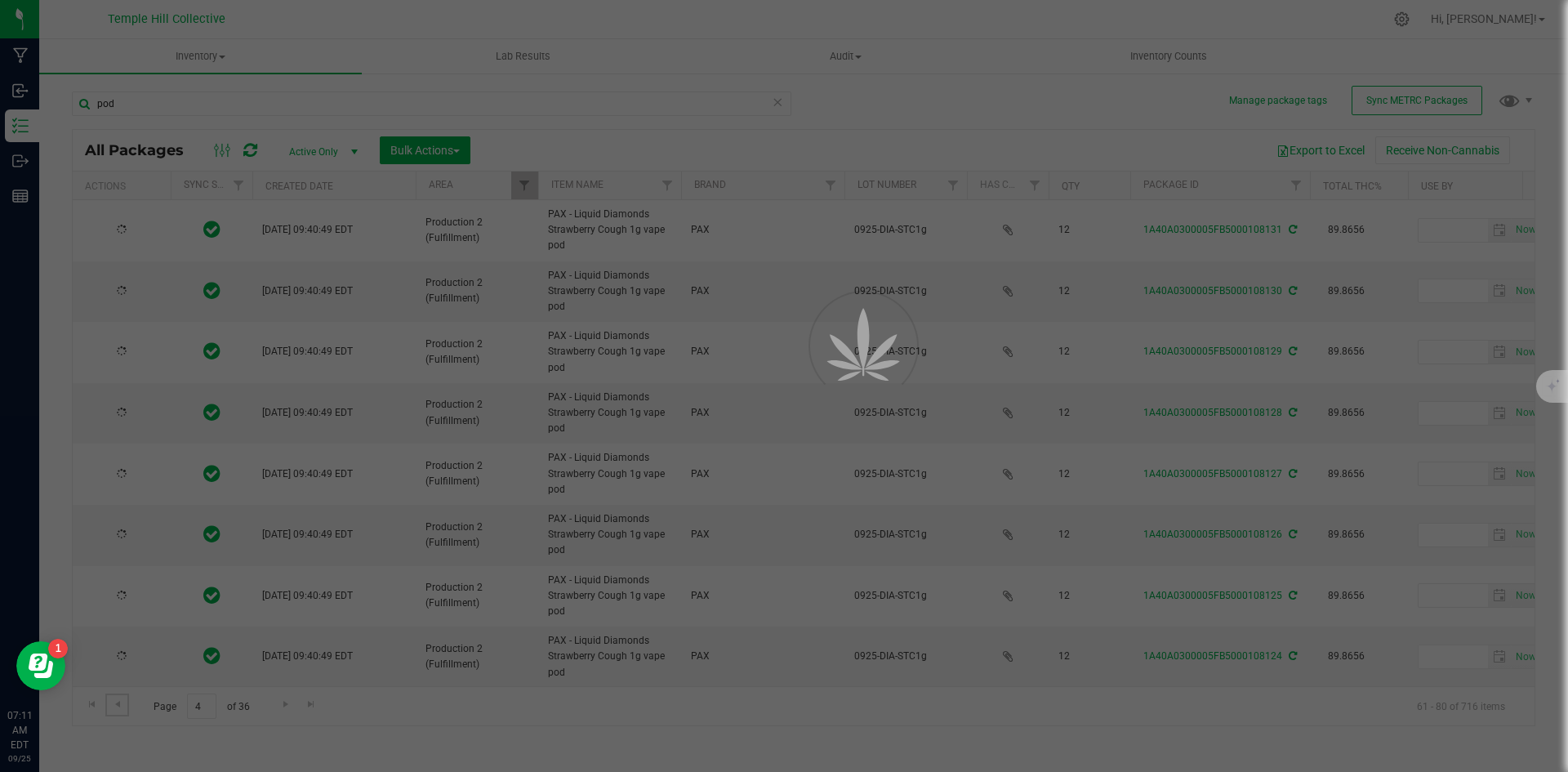
type input "[DATE]"
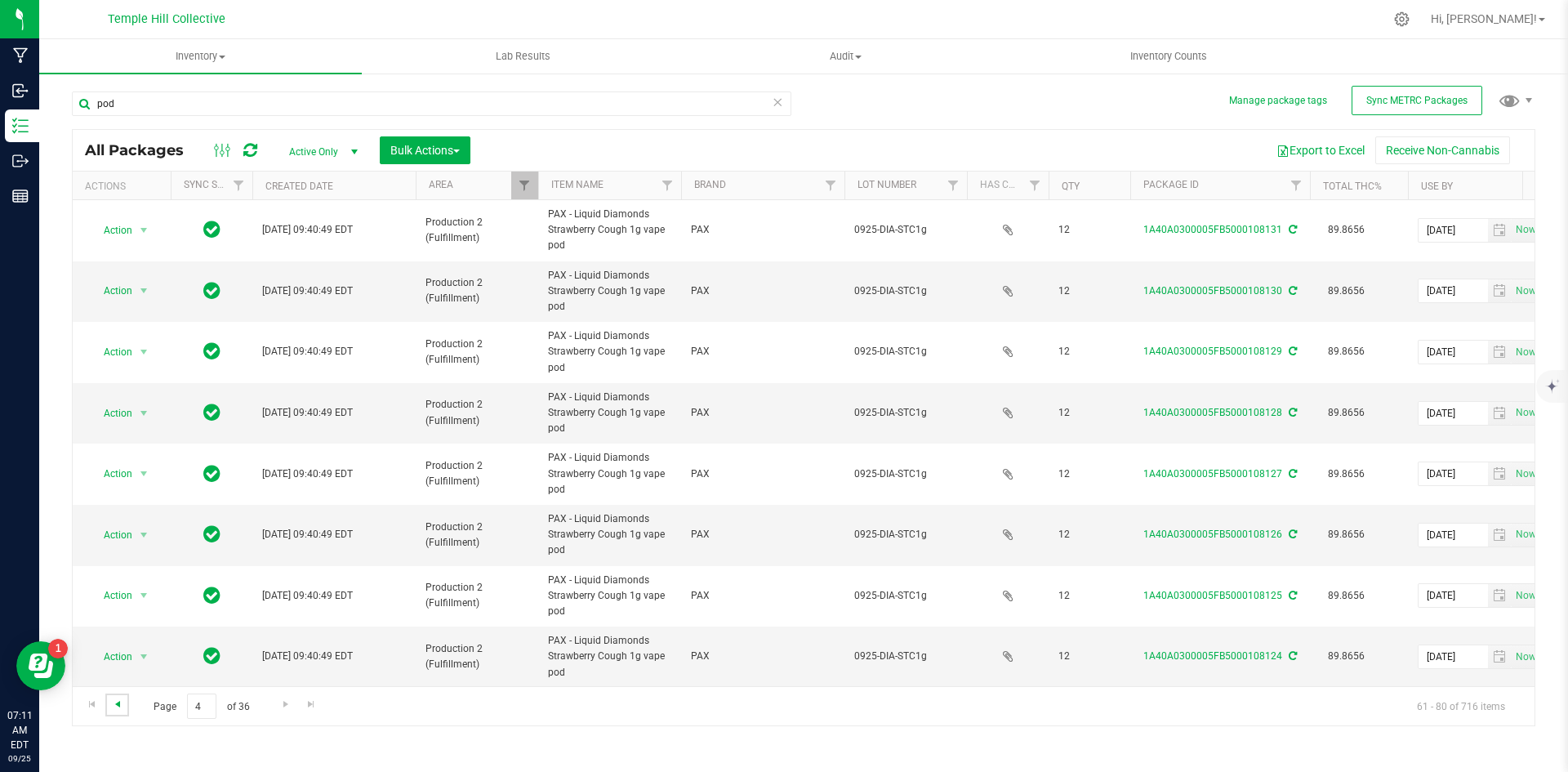
click at [120, 706] on span "Go to the previous page" at bounding box center [118, 704] width 13 height 13
click at [120, 704] on span "Go to the previous page" at bounding box center [118, 704] width 13 height 13
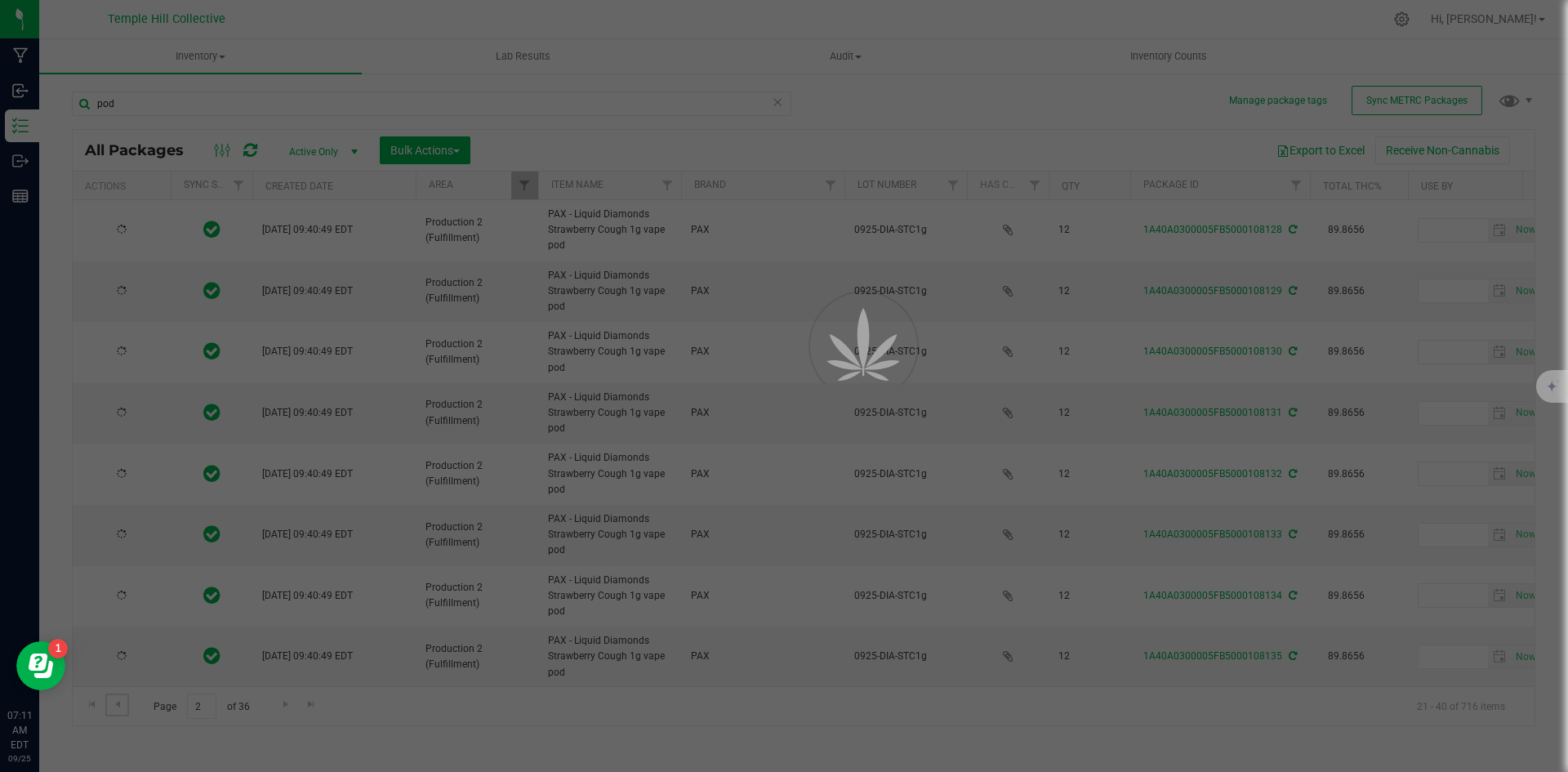
type input "[DATE]"
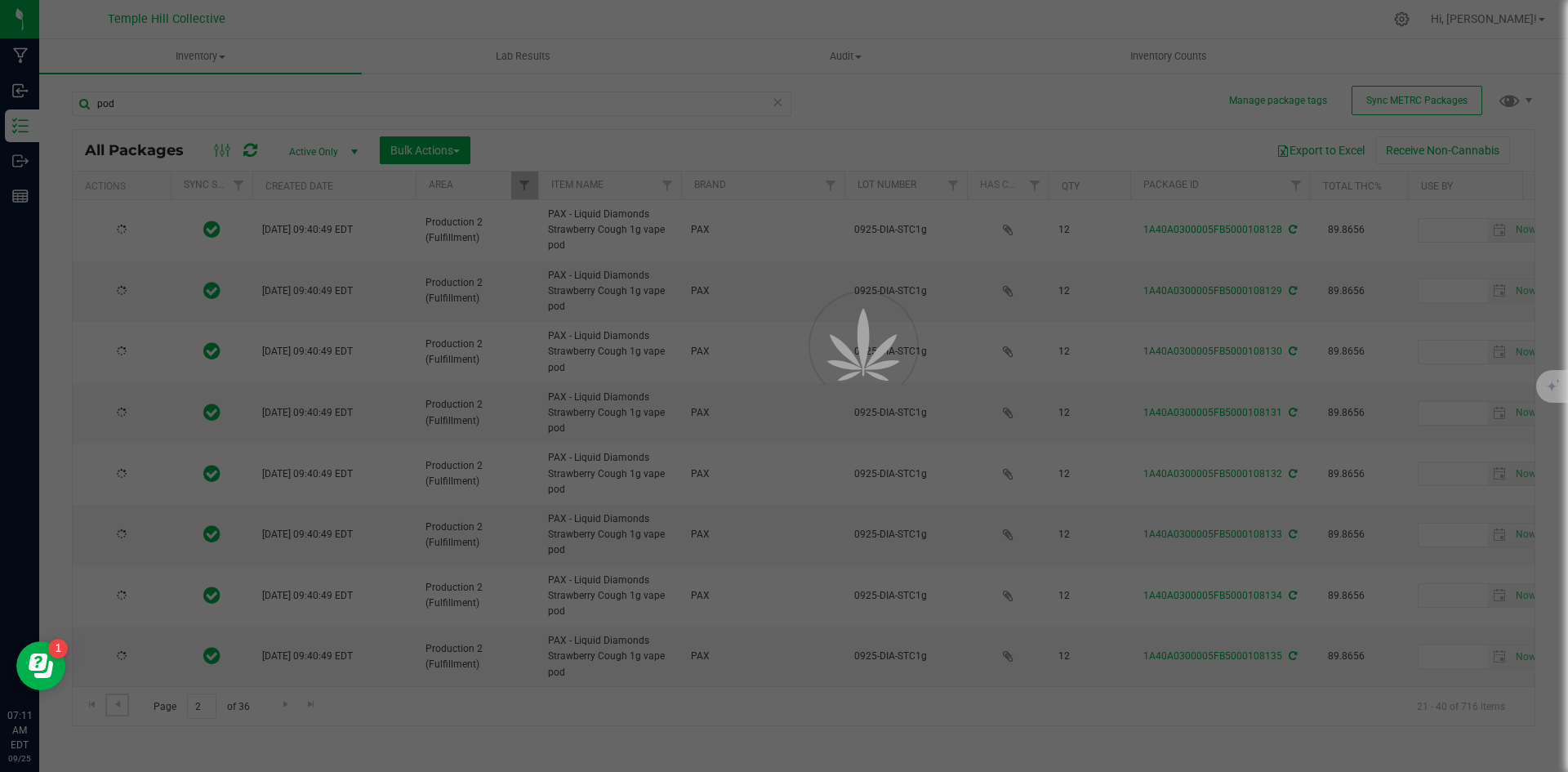
type input "[DATE]"
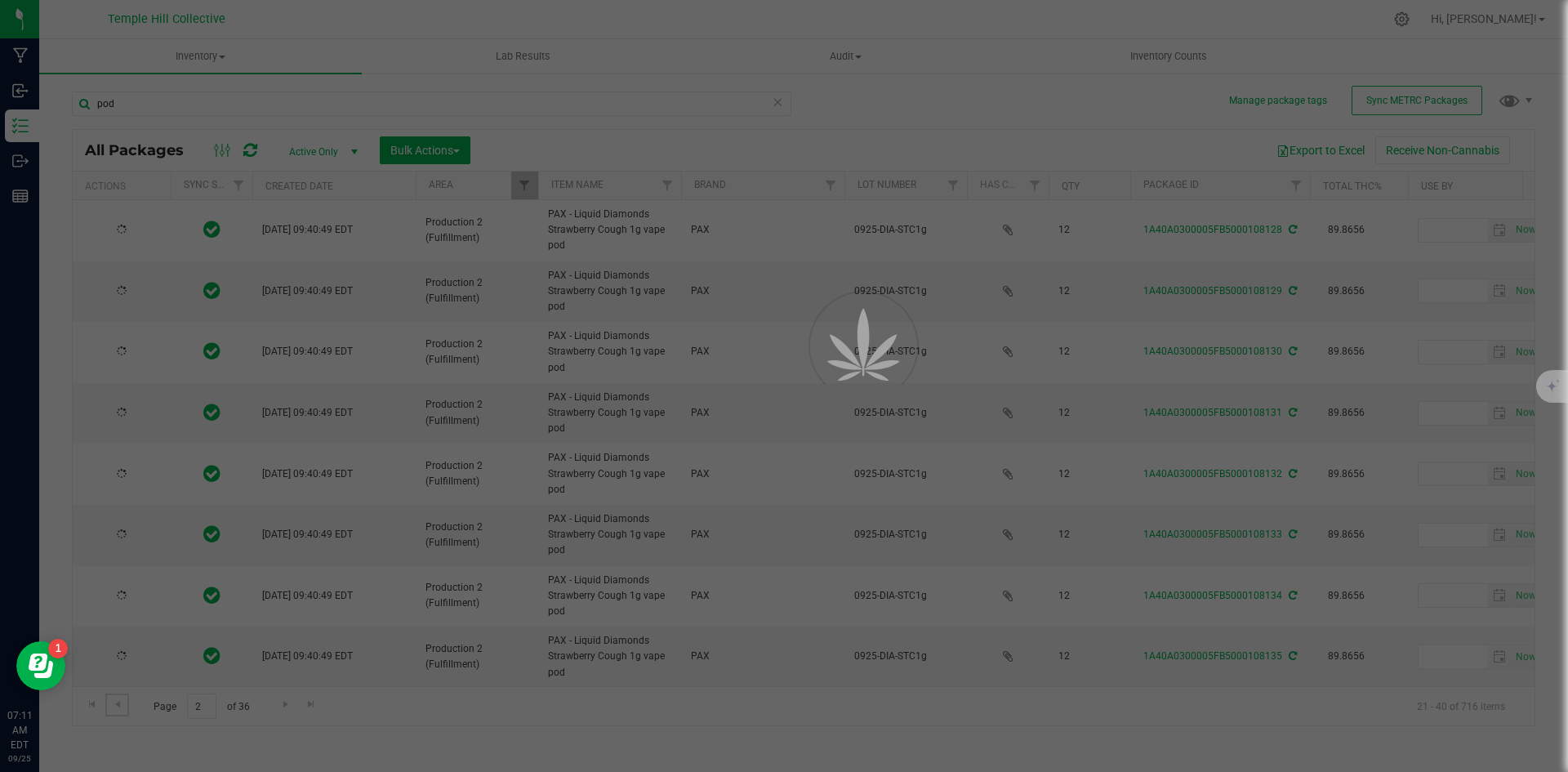
type input "[DATE]"
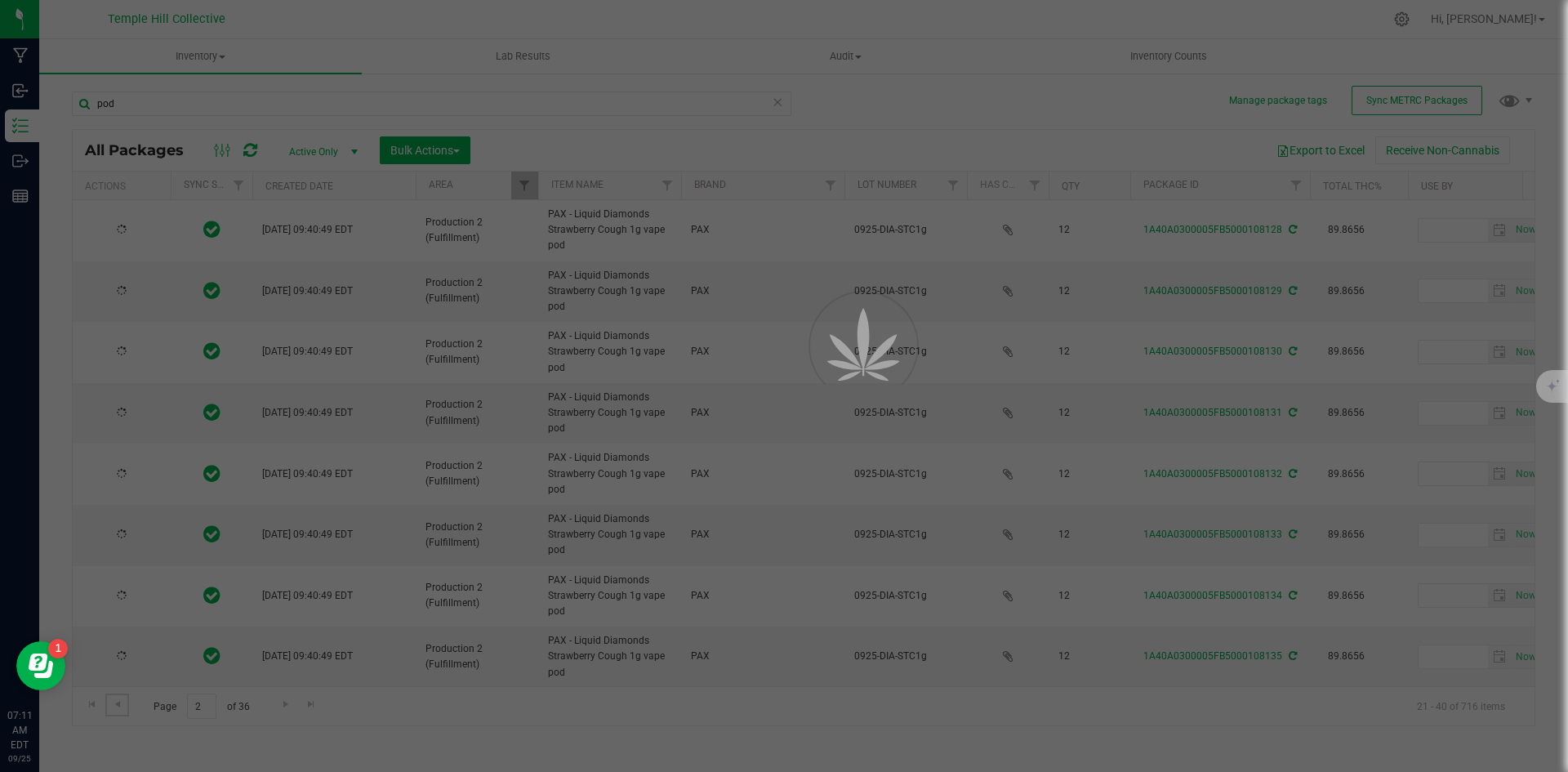
type input "[DATE]"
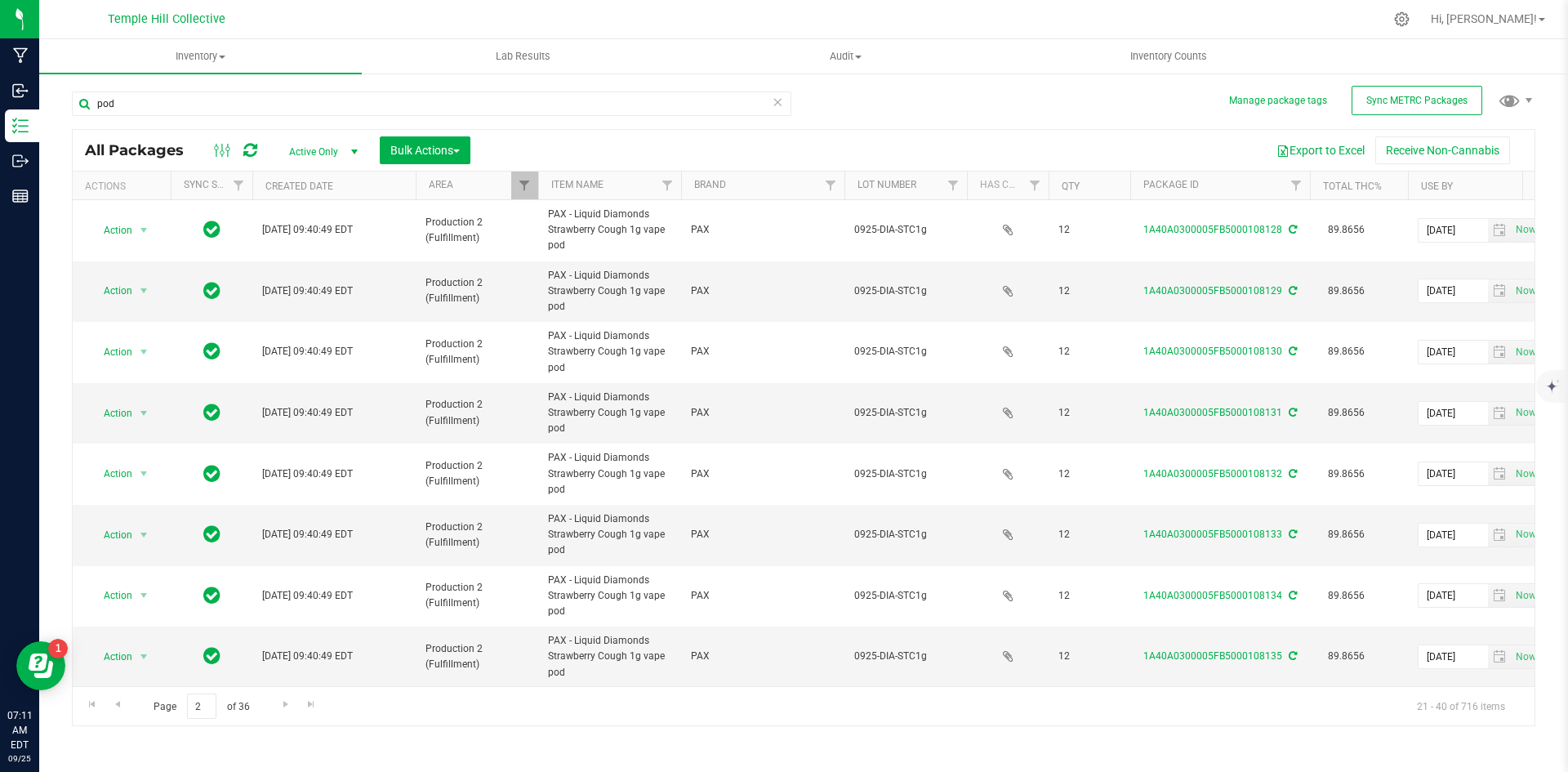
click at [779, 103] on icon at bounding box center [778, 102] width 11 height 20
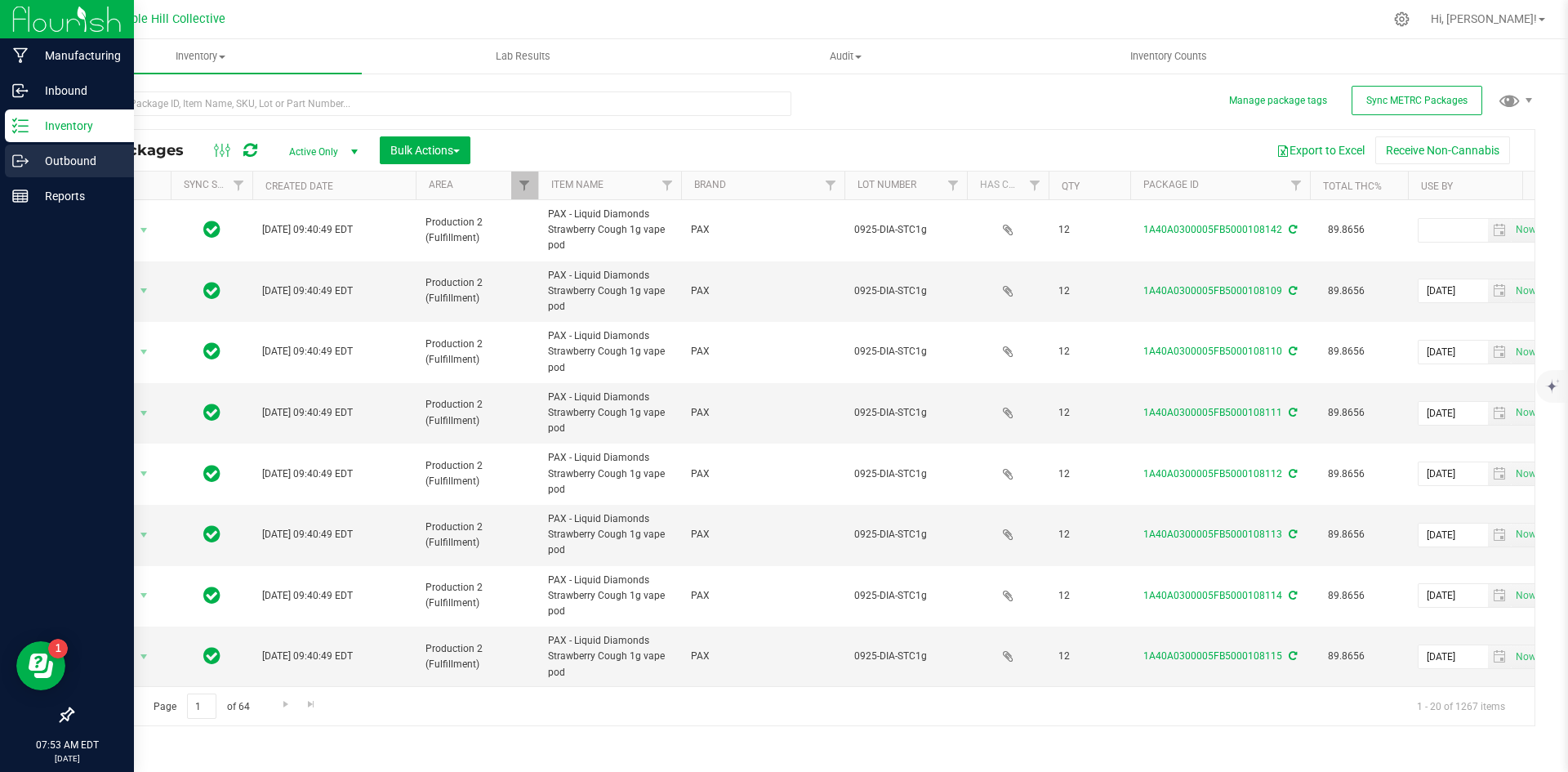
click at [24, 161] on line at bounding box center [23, 161] width 9 height 0
